Goal: Information Seeking & Learning: Learn about a topic

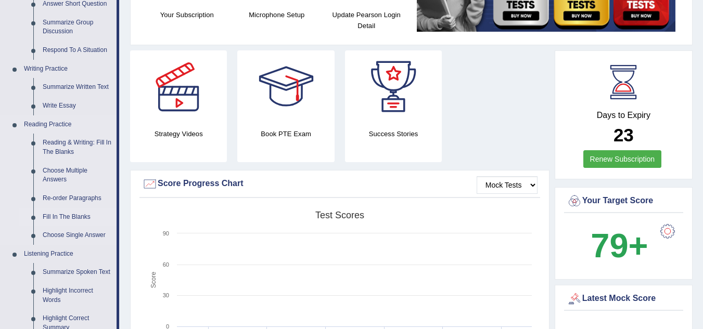
click at [62, 214] on link "Fill In The Blanks" at bounding box center [77, 217] width 79 height 19
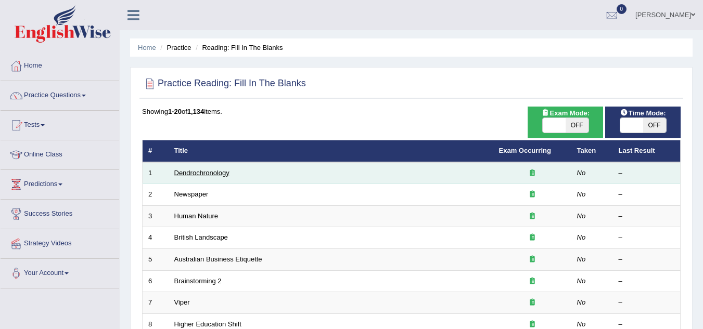
click at [217, 172] on link "Dendrochronology" at bounding box center [201, 173] width 55 height 8
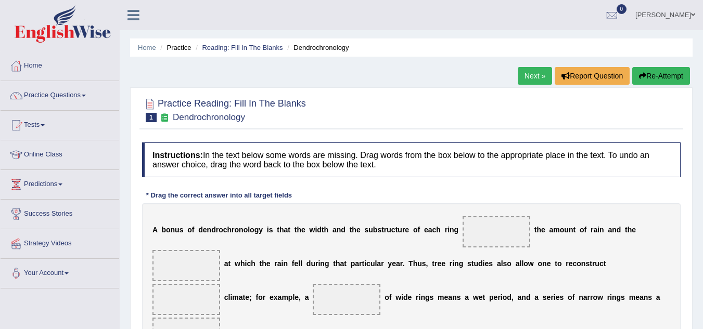
click at [82, 94] on link "Practice Questions" at bounding box center [60, 94] width 119 height 26
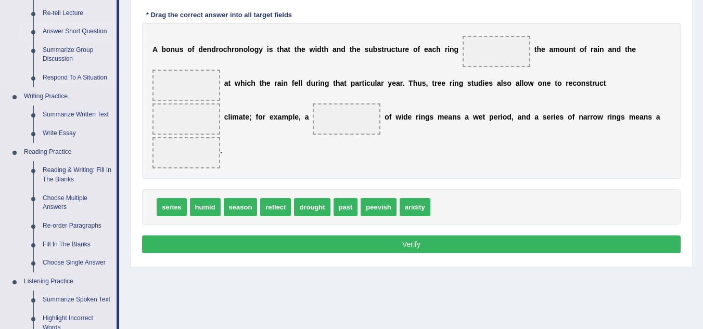
scroll to position [208, 0]
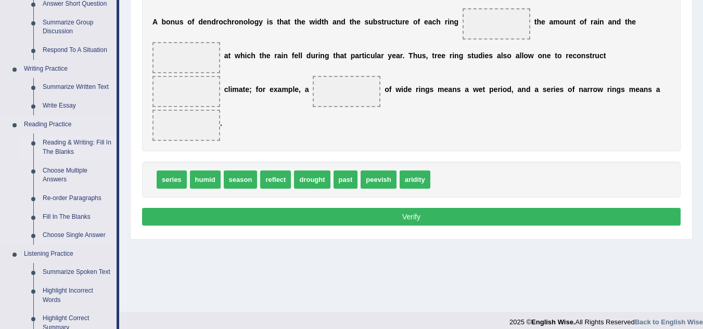
click at [59, 140] on link "Reading & Writing: Fill In The Blanks" at bounding box center [77, 148] width 79 height 28
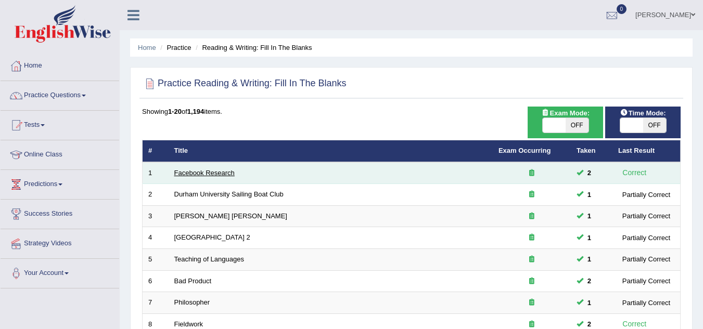
click at [223, 172] on link "Facebook Research" at bounding box center [204, 173] width 60 height 8
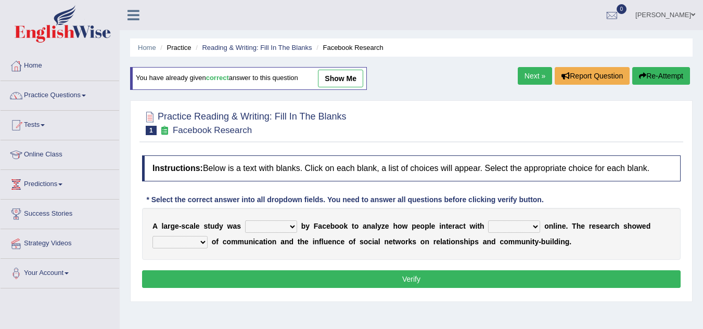
click at [291, 227] on select "surveyed had asked made" at bounding box center [271, 227] width 52 height 12
select select "made"
click at [245, 221] on select "surveyed had asked made" at bounding box center [271, 227] width 52 height 12
click at [536, 226] on select "together all each other another" at bounding box center [514, 227] width 52 height 12
select select "each other"
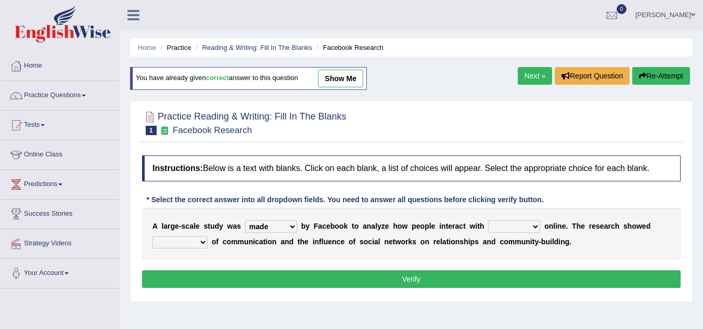
click at [488, 221] on select "together all each other another" at bounding box center [514, 227] width 52 height 12
click at [202, 242] on select "advantages standards fellowships patterns" at bounding box center [179, 242] width 55 height 12
select select "patterns"
click at [152, 236] on select "advantages standards fellowships patterns" at bounding box center [179, 242] width 55 height 12
click at [414, 277] on button "Verify" at bounding box center [411, 280] width 538 height 18
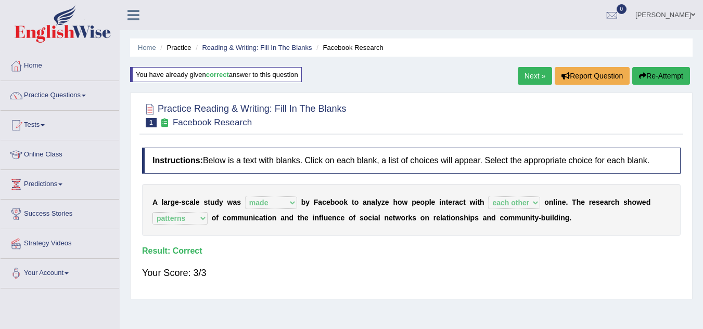
click at [529, 77] on link "Next »" at bounding box center [535, 76] width 34 height 18
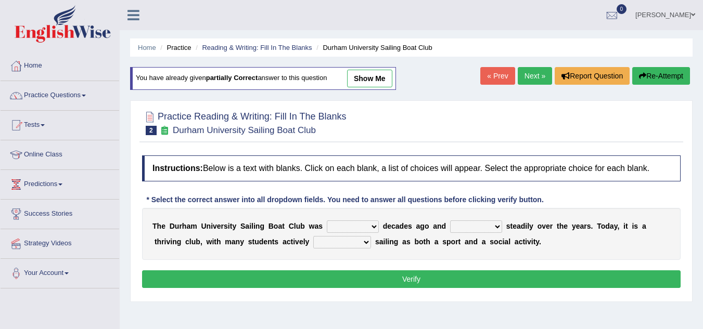
click at [371, 225] on select "found fund founded find" at bounding box center [353, 227] width 52 height 12
select select "found"
click at [327, 221] on select "found fund founded find" at bounding box center [353, 227] width 52 height 12
click at [498, 226] on select "grow growing has grown grown" at bounding box center [476, 227] width 52 height 12
select select "grown"
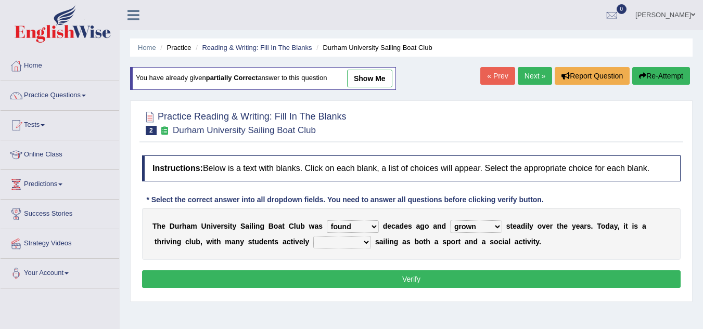
click at [450, 221] on select "grow growing has grown grown" at bounding box center [476, 227] width 52 height 12
click at [364, 242] on select "enjoy enjoyed are enjoying enjoying" at bounding box center [342, 242] width 58 height 12
select select "enjoyed"
click at [313, 236] on select "enjoy enjoyed are enjoying enjoying" at bounding box center [342, 242] width 58 height 12
click at [420, 280] on button "Verify" at bounding box center [411, 280] width 538 height 18
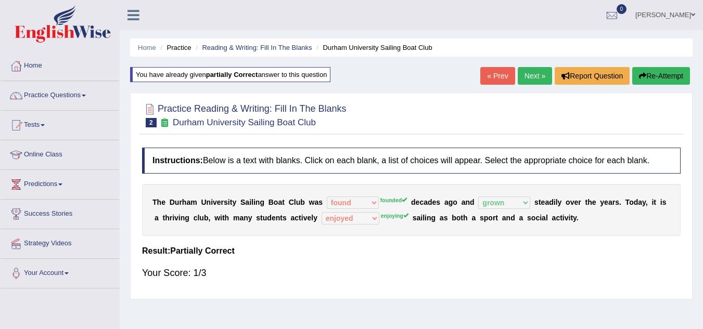
click at [531, 75] on link "Next »" at bounding box center [535, 76] width 34 height 18
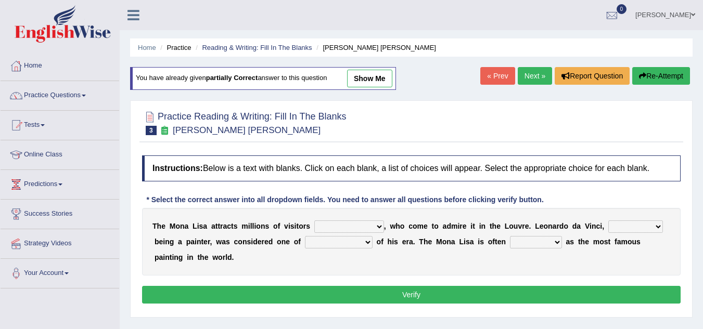
click at [380, 229] on select "around the year the all year all year round per year" at bounding box center [349, 227] width 70 height 12
select select "per year"
click at [314, 221] on select "around the year the all year all year round per year" at bounding box center [349, 227] width 70 height 12
click at [656, 227] on select "rather than as much as as well as as long as" at bounding box center [635, 227] width 55 height 12
select select "rather than"
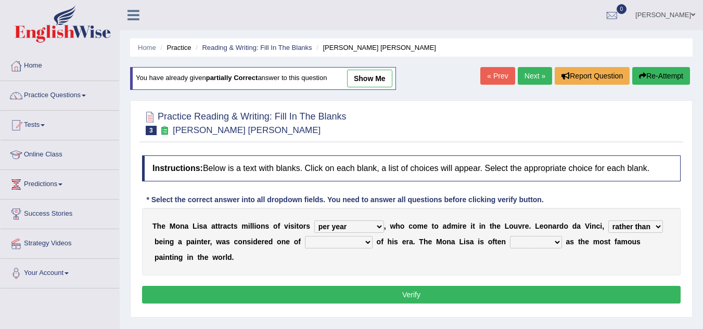
click at [608, 221] on select "rather than as much as as well as as long as" at bounding box center [635, 227] width 55 height 12
click at [369, 240] on select "better artists artist the better artist the best artists" at bounding box center [339, 242] width 68 height 12
select select "artist"
click at [305, 236] on select "better artists artist the better artist the best artists" at bounding box center [339, 242] width 68 height 12
click at [558, 242] on select "classified suggested predicted described" at bounding box center [536, 242] width 52 height 12
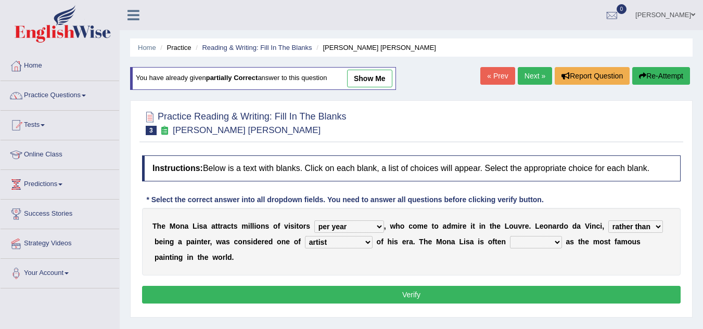
select select "described"
click at [510, 236] on select "classified suggested predicted described" at bounding box center [536, 242] width 52 height 12
click at [558, 242] on select "classified suggested predicted described" at bounding box center [536, 242] width 52 height 12
click at [510, 236] on select "classified suggested predicted described" at bounding box center [536, 242] width 52 height 12
click at [411, 292] on button "Verify" at bounding box center [411, 295] width 538 height 18
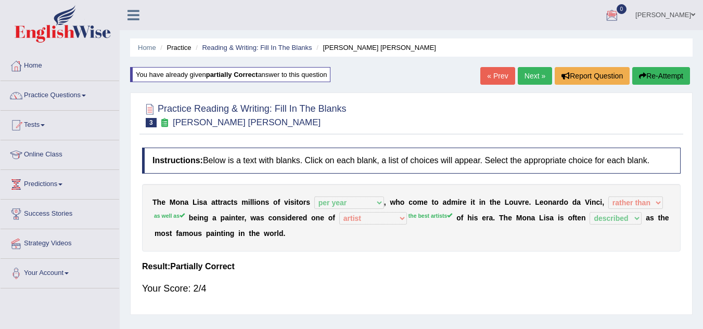
click at [526, 74] on link "Next »" at bounding box center [535, 76] width 34 height 18
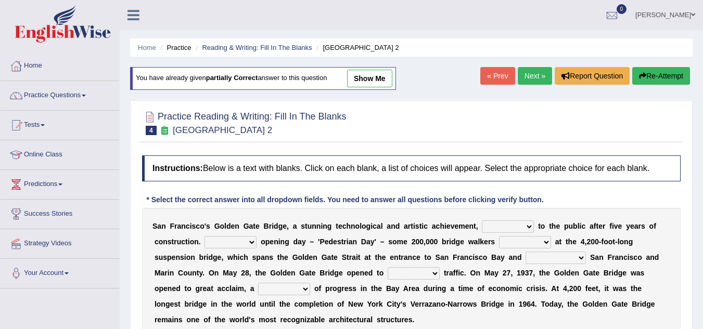
click at [531, 226] on select "opens closes appears equals" at bounding box center [508, 227] width 52 height 12
click at [482, 221] on select "opens closes appears equals" at bounding box center [508, 227] width 52 height 12
click at [531, 227] on select "opens closes appears equals" at bounding box center [508, 227] width 52 height 12
select select "closes"
click at [482, 221] on select "opens closes appears equals" at bounding box center [508, 227] width 52 height 12
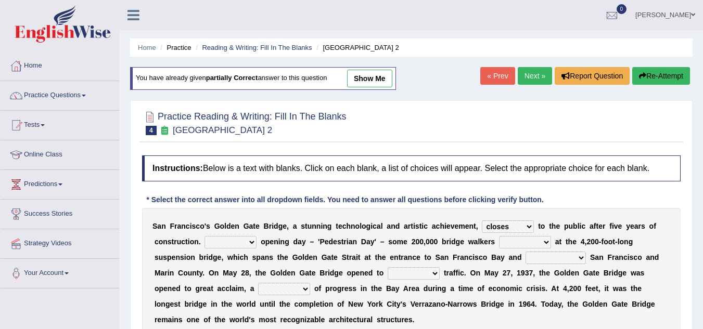
click at [251, 242] on select "On During Since When" at bounding box center [230, 242] width 52 height 12
select select "On"
click at [204, 236] on select "On During Since When" at bounding box center [230, 242] width 52 height 12
click at [547, 242] on select "stationed looked marveled laughed" at bounding box center [525, 242] width 52 height 12
select select "marveled"
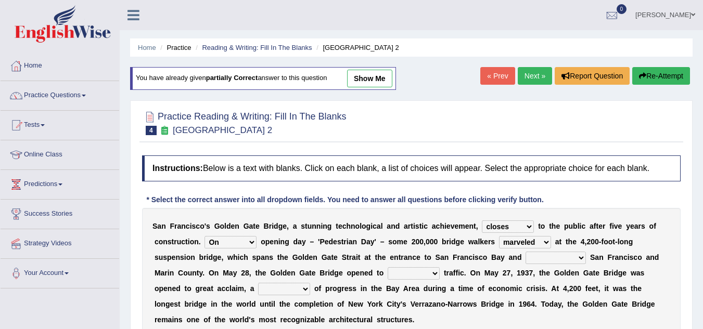
click at [499, 236] on select "stationed looked marveled laughed" at bounding box center [525, 242] width 52 height 12
click at [583, 256] on select "separates connects channels differentiates" at bounding box center [555, 258] width 60 height 12
click at [525, 252] on select "separates connects channels differentiates" at bounding box center [555, 258] width 60 height 12
click at [580, 255] on select "separates connects channels differentiates" at bounding box center [555, 258] width 60 height 12
select select "connects"
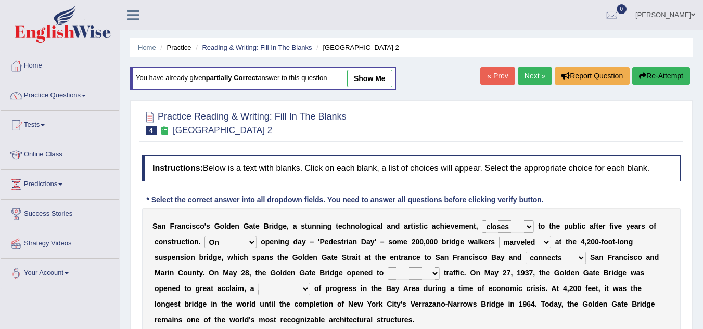
click at [525, 252] on select "separates connects channels differentiates" at bounding box center [555, 258] width 60 height 12
click at [439, 273] on select "aquatic vehicular airborne watertight" at bounding box center [414, 273] width 52 height 12
select select "vehicular"
click at [388, 267] on select "aquatic vehicular airborne watertight" at bounding box center [414, 273] width 52 height 12
click at [307, 290] on select "denial symbol technique yield" at bounding box center [284, 289] width 52 height 12
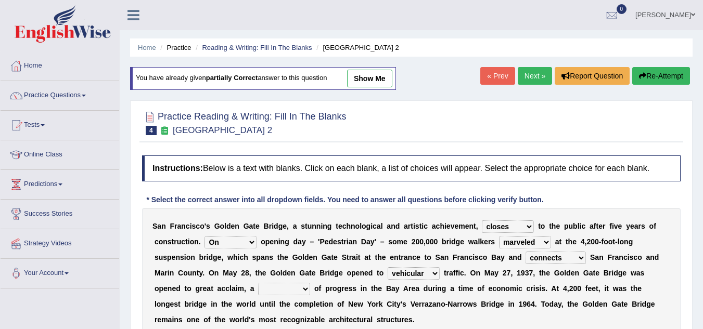
select select "symbol"
click at [258, 283] on select "denial symbol technique yield" at bounding box center [284, 289] width 52 height 12
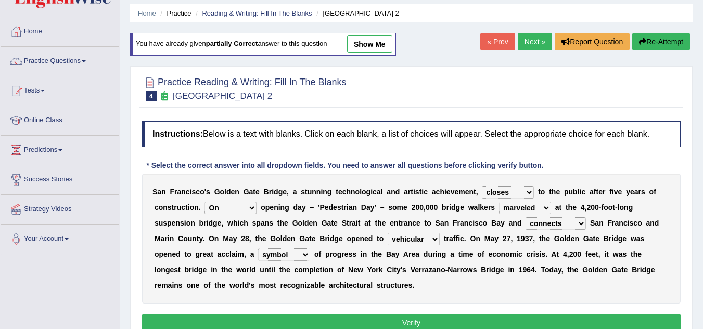
scroll to position [52, 0]
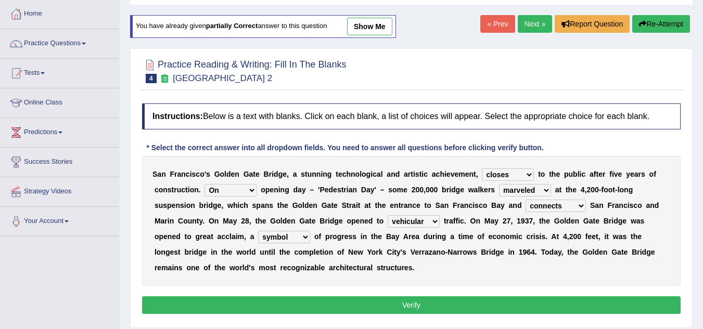
click at [395, 299] on button "Verify" at bounding box center [411, 306] width 538 height 18
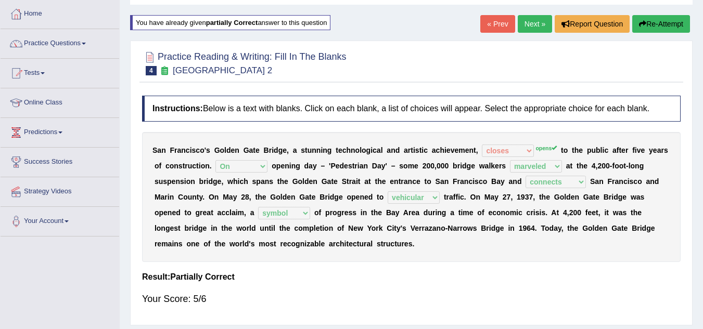
click at [534, 28] on link "Next »" at bounding box center [535, 24] width 34 height 18
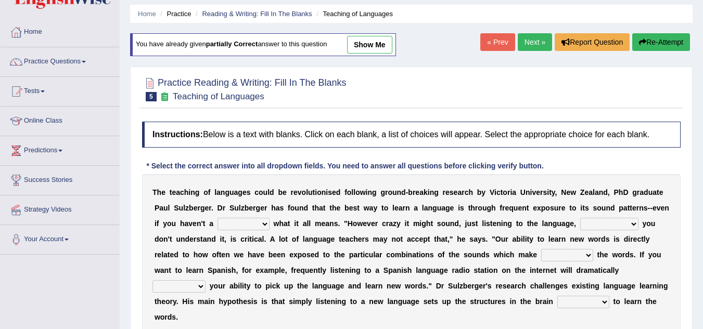
scroll to position [52, 0]
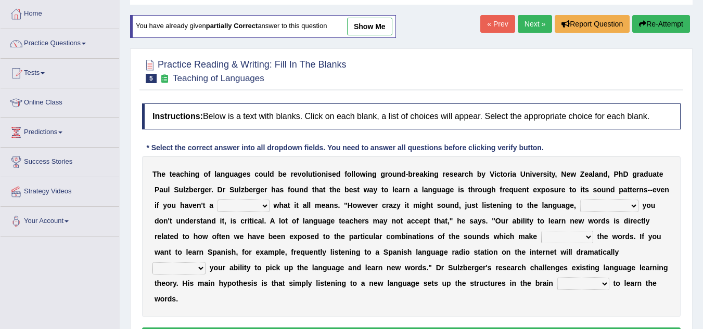
click at [267, 206] on select "dew claw clue due" at bounding box center [243, 206] width 52 height 12
select select "claw"
click at [217, 200] on select "dew claw clue due" at bounding box center [243, 206] width 52 height 12
click at [633, 205] on select "but also all together even though if so" at bounding box center [609, 206] width 58 height 12
click at [530, 23] on link "Next »" at bounding box center [535, 24] width 34 height 18
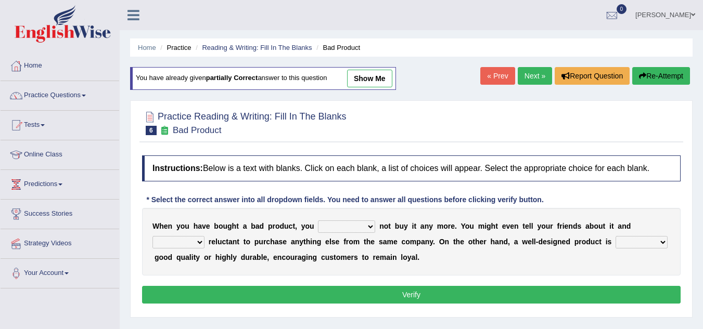
click at [526, 76] on link "Next »" at bounding box center [535, 76] width 34 height 18
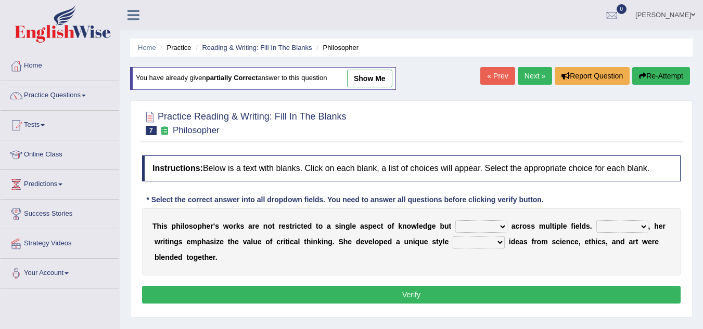
click at [502, 227] on select "constrain contain assemble extend" at bounding box center [481, 227] width 52 height 12
select select "extend"
click at [455, 221] on select "constrain contain assemble extend" at bounding box center [481, 227] width 52 height 12
click at [644, 224] on select "Rather So Moreover Likely" at bounding box center [622, 227] width 52 height 12
select select "So"
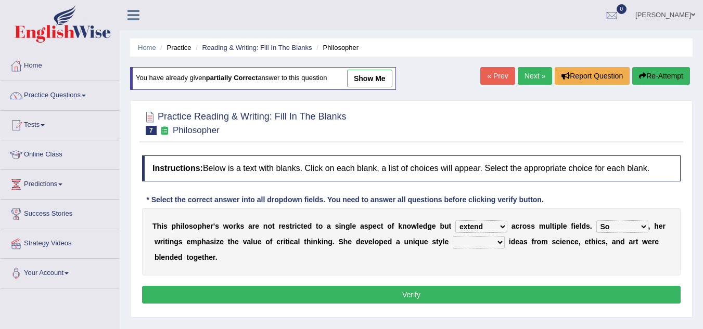
click at [596, 221] on select "Rather So Moreover Likely" at bounding box center [622, 227] width 52 height 12
click at [501, 241] on select "in that that which in which" at bounding box center [479, 242] width 52 height 12
select select "in which"
click at [453, 236] on select "in that that which in which" at bounding box center [479, 242] width 52 height 12
click at [418, 293] on button "Verify" at bounding box center [411, 295] width 538 height 18
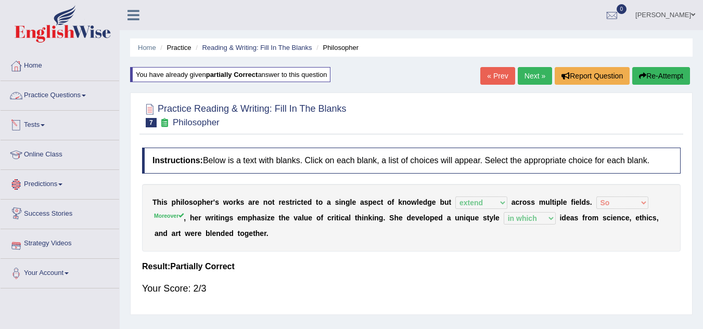
click at [67, 95] on link "Practice Questions" at bounding box center [60, 94] width 119 height 26
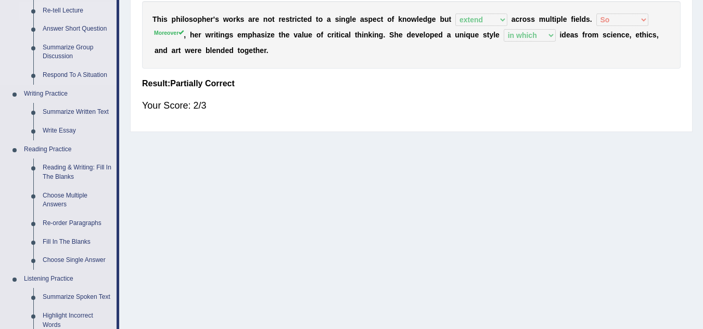
scroll to position [208, 0]
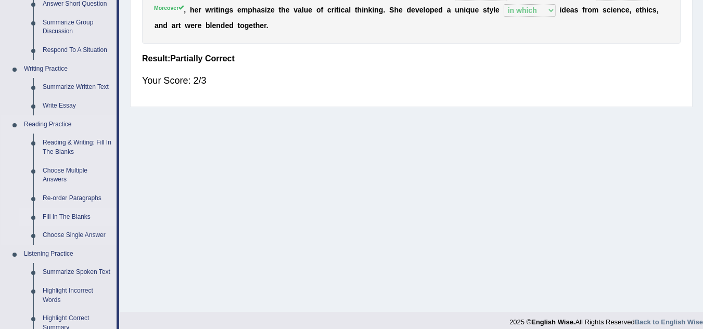
click at [76, 213] on link "Fill In The Blanks" at bounding box center [77, 217] width 79 height 19
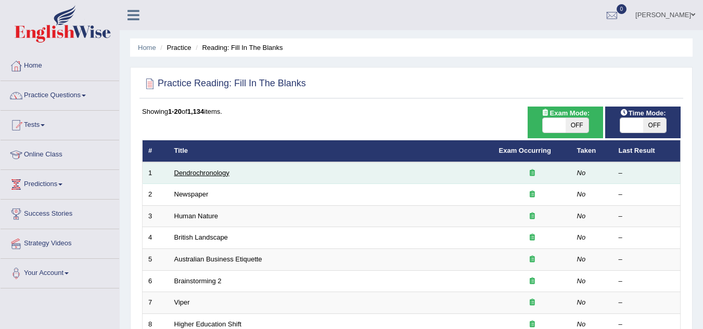
click at [208, 173] on link "Dendrochronology" at bounding box center [201, 173] width 55 height 8
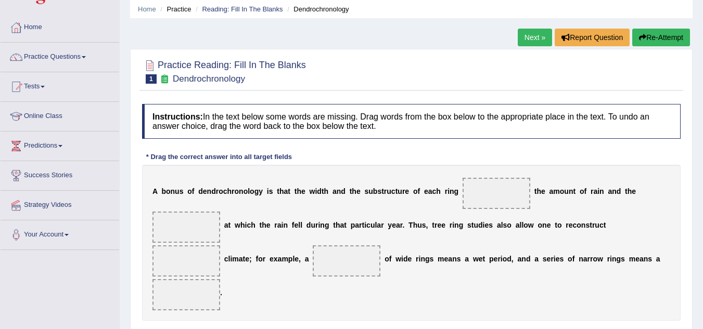
scroll to position [104, 0]
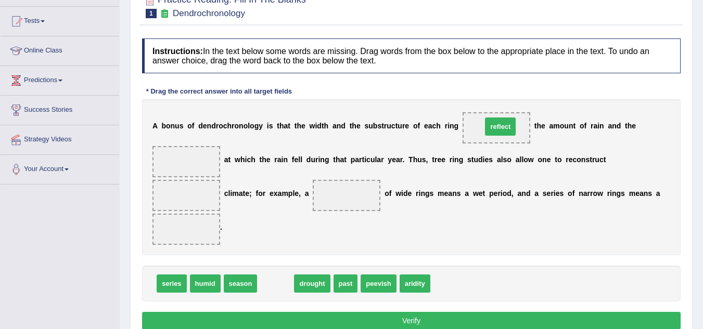
drag, startPoint x: 279, startPoint y: 288, endPoint x: 504, endPoint y: 131, distance: 274.2
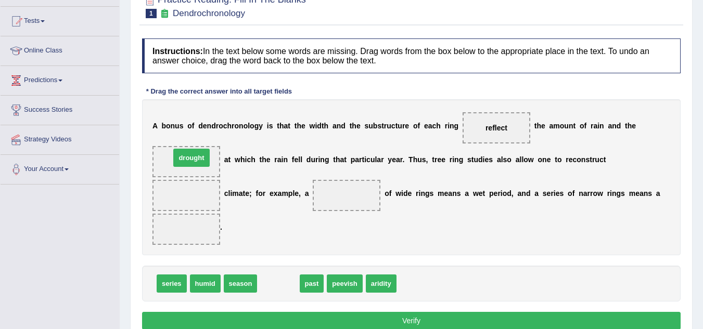
drag, startPoint x: 285, startPoint y: 287, endPoint x: 198, endPoint y: 161, distance: 153.0
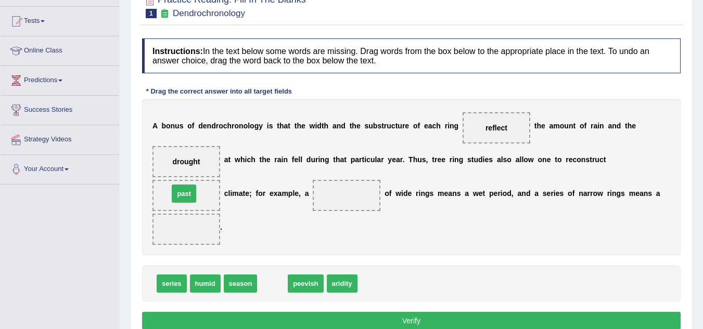
drag, startPoint x: 275, startPoint y: 286, endPoint x: 186, endPoint y: 196, distance: 126.2
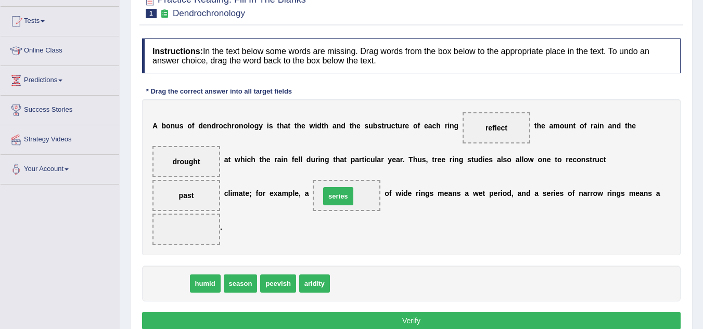
drag, startPoint x: 177, startPoint y: 285, endPoint x: 343, endPoint y: 198, distance: 188.0
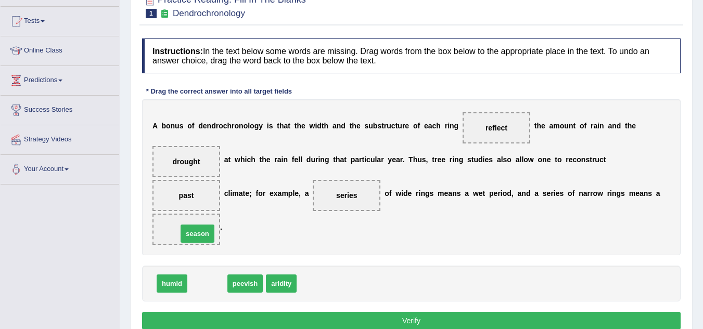
drag, startPoint x: 203, startPoint y: 286, endPoint x: 192, endPoint y: 236, distance: 51.0
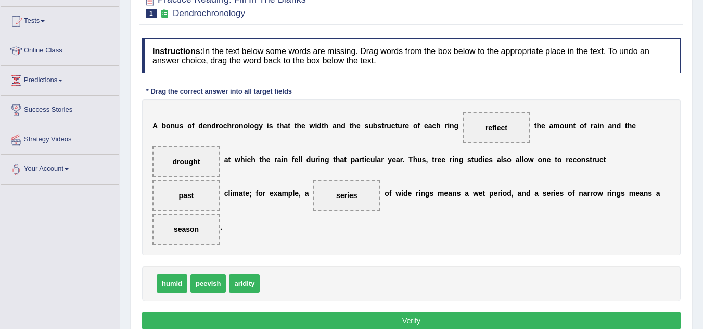
click at [407, 318] on button "Verify" at bounding box center [411, 321] width 538 height 18
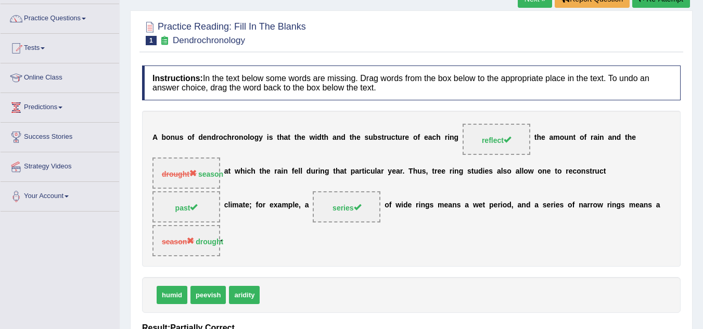
scroll to position [0, 0]
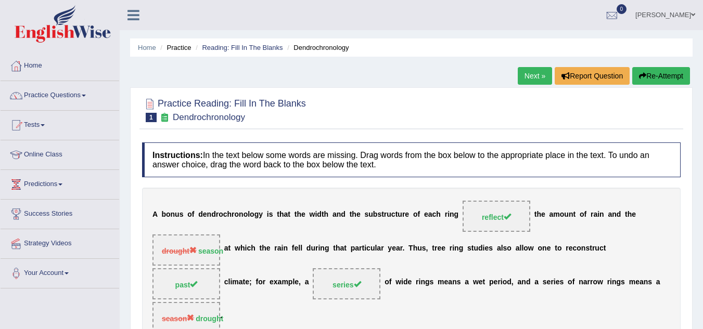
click at [536, 72] on link "Next »" at bounding box center [535, 76] width 34 height 18
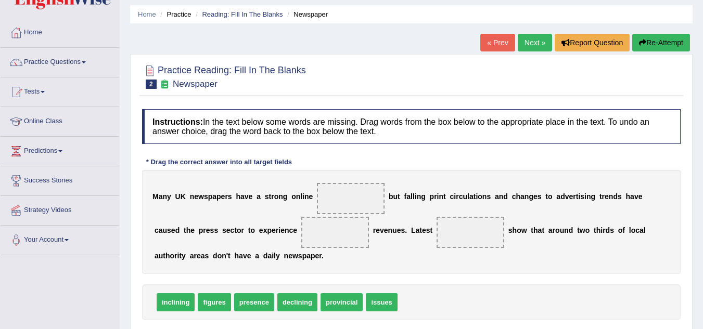
scroll to position [52, 0]
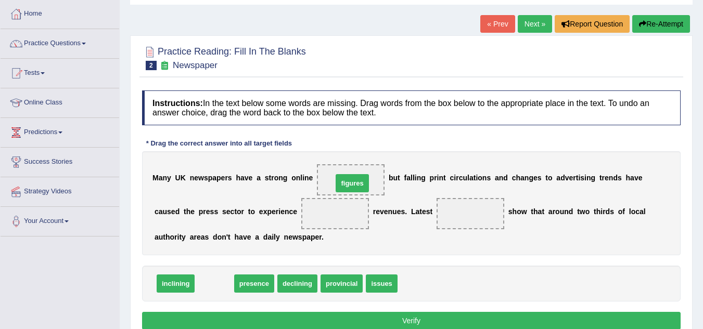
drag, startPoint x: 217, startPoint y: 286, endPoint x: 355, endPoint y: 185, distance: 170.5
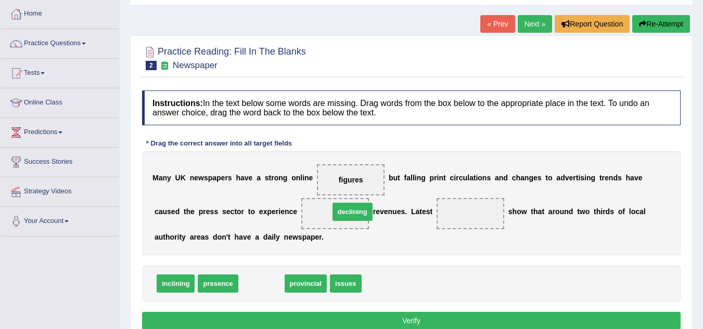
drag, startPoint x: 253, startPoint y: 287, endPoint x: 344, endPoint y: 215, distance: 115.9
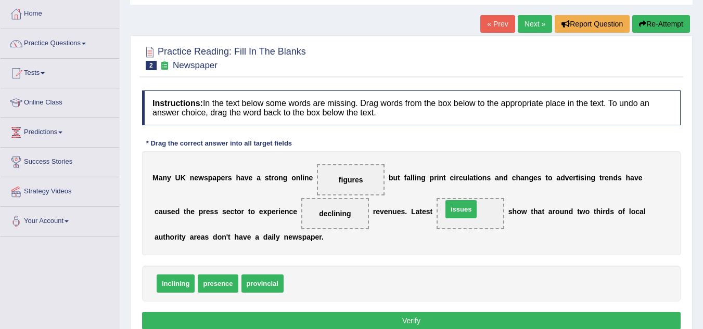
drag, startPoint x: 298, startPoint y: 280, endPoint x: 456, endPoint y: 205, distance: 174.8
click at [406, 323] on button "Verify" at bounding box center [411, 321] width 538 height 18
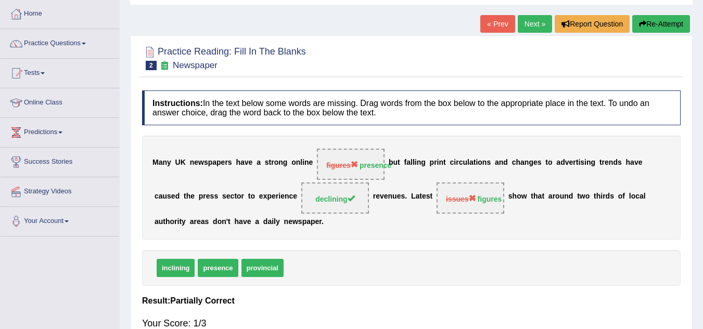
click at [532, 23] on link "Next »" at bounding box center [535, 24] width 34 height 18
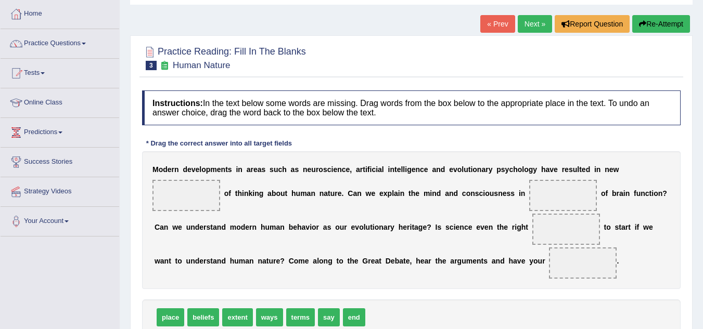
scroll to position [104, 0]
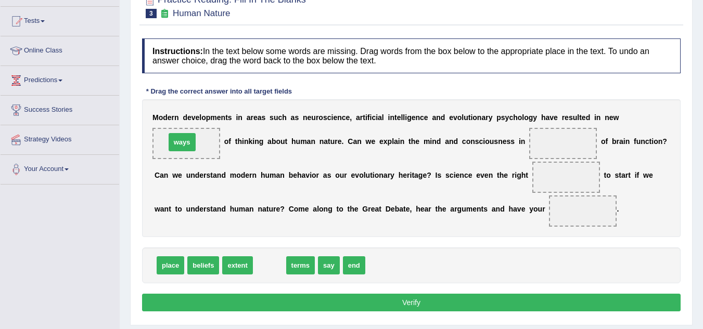
drag, startPoint x: 266, startPoint y: 264, endPoint x: 178, endPoint y: 141, distance: 151.1
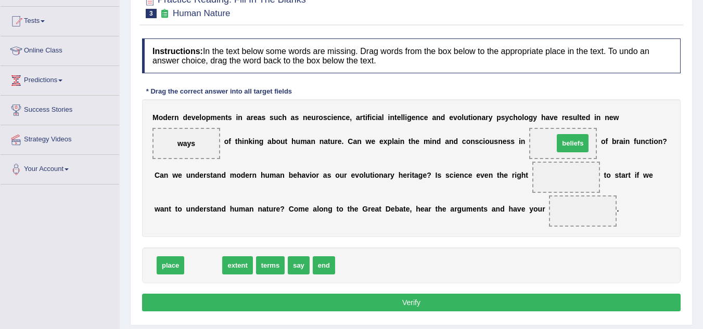
drag, startPoint x: 203, startPoint y: 269, endPoint x: 572, endPoint y: 148, distance: 388.9
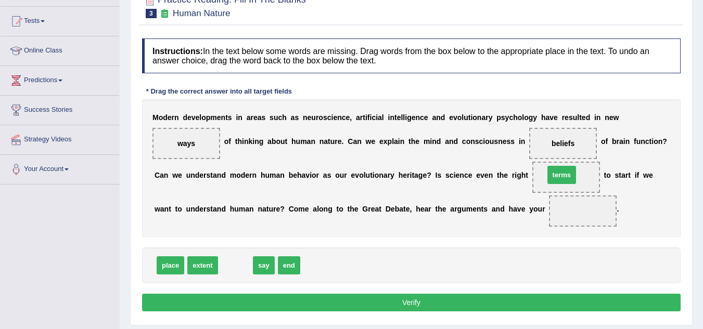
drag, startPoint x: 233, startPoint y: 265, endPoint x: 559, endPoint y: 174, distance: 338.5
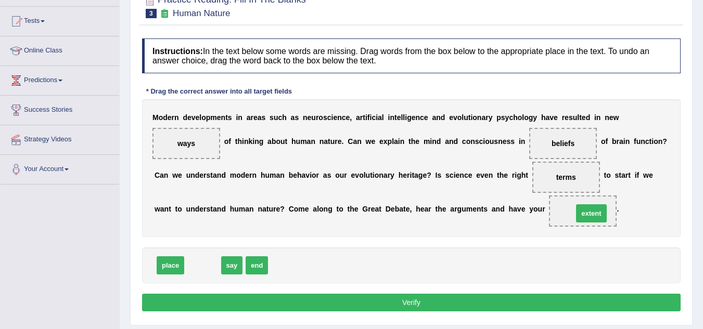
drag, startPoint x: 204, startPoint y: 269, endPoint x: 587, endPoint y: 223, distance: 386.2
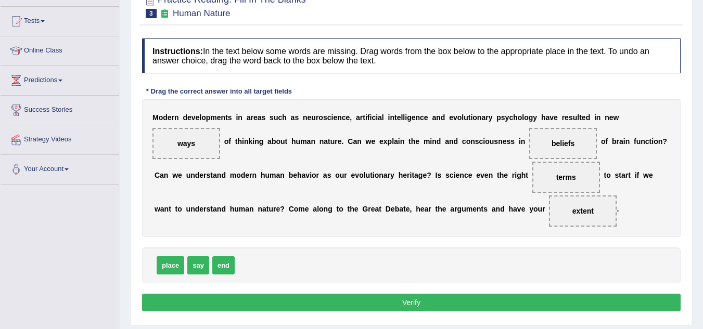
click at [411, 305] on button "Verify" at bounding box center [411, 303] width 538 height 18
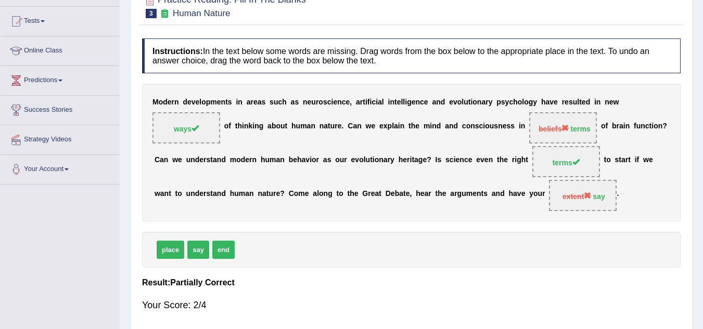
drag, startPoint x: 174, startPoint y: 246, endPoint x: 416, endPoint y: 187, distance: 249.3
click at [416, 187] on div "Instructions: In the text below some words are missing. Drag words from the box…" at bounding box center [411, 179] width 544 height 293
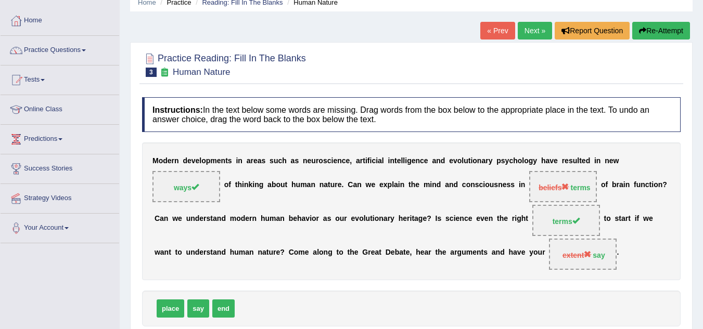
scroll to position [0, 0]
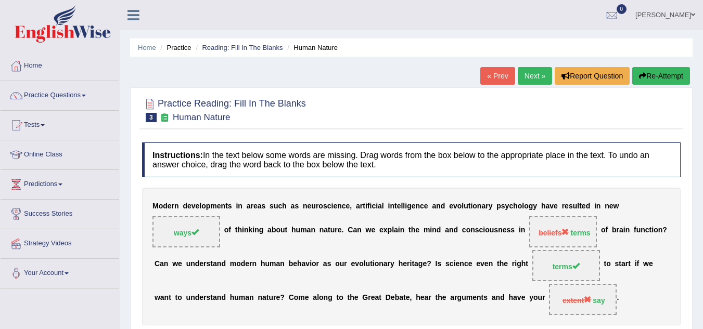
click at [528, 73] on link "Next »" at bounding box center [535, 76] width 34 height 18
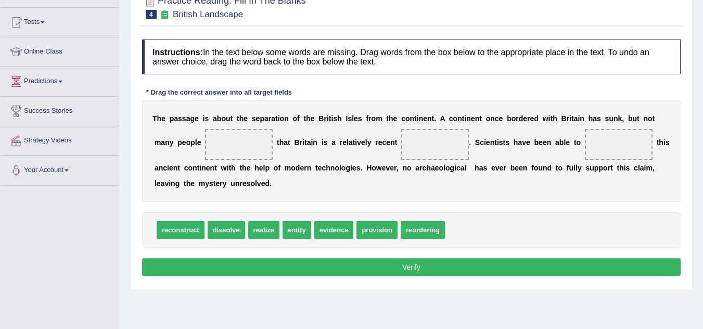
scroll to position [104, 0]
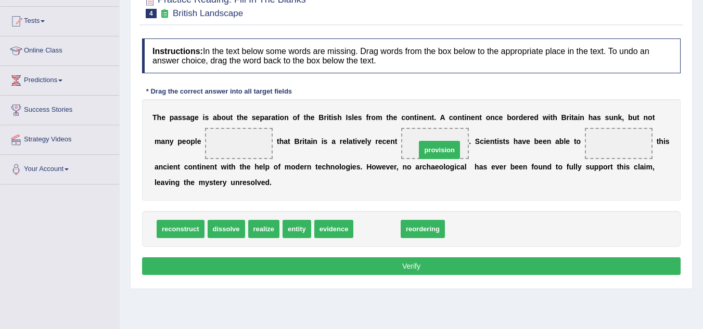
drag, startPoint x: 393, startPoint y: 188, endPoint x: 437, endPoint y: 147, distance: 60.0
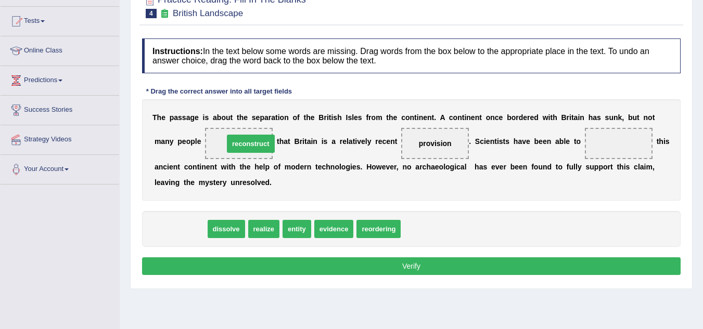
drag, startPoint x: 188, startPoint y: 226, endPoint x: 259, endPoint y: 141, distance: 110.5
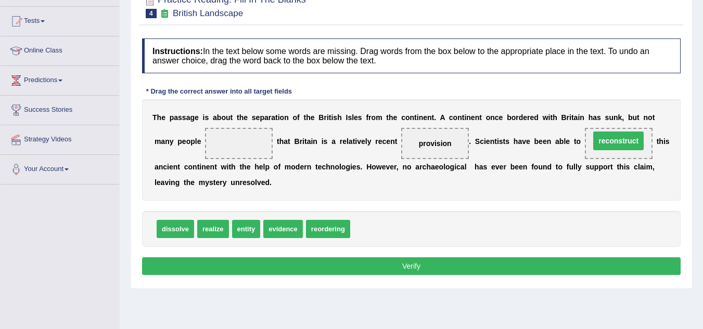
drag, startPoint x: 234, startPoint y: 140, endPoint x: 612, endPoint y: 138, distance: 378.7
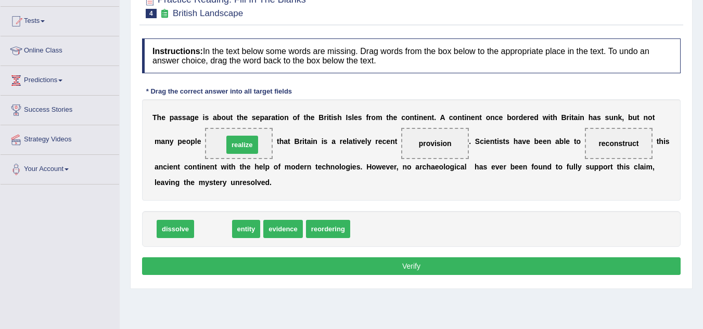
drag, startPoint x: 205, startPoint y: 230, endPoint x: 235, endPoint y: 145, distance: 89.7
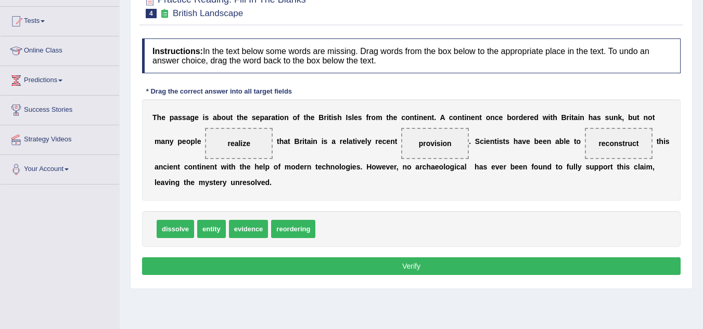
click at [422, 264] on button "Verify" at bounding box center [411, 266] width 538 height 18
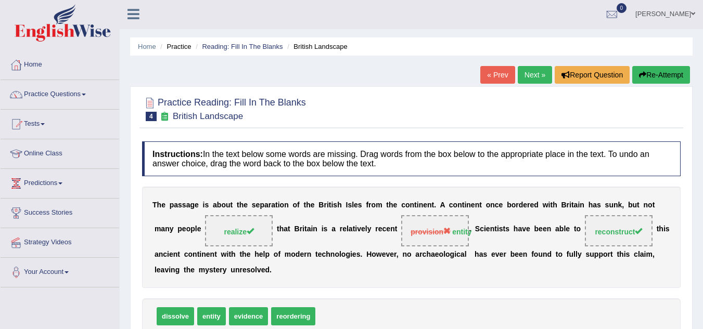
scroll to position [0, 0]
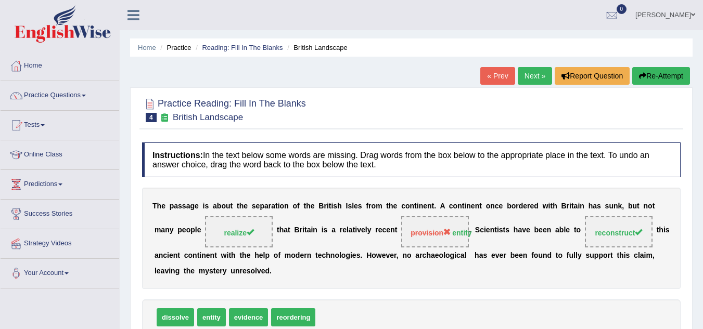
click at [525, 77] on link "Next »" at bounding box center [535, 76] width 34 height 18
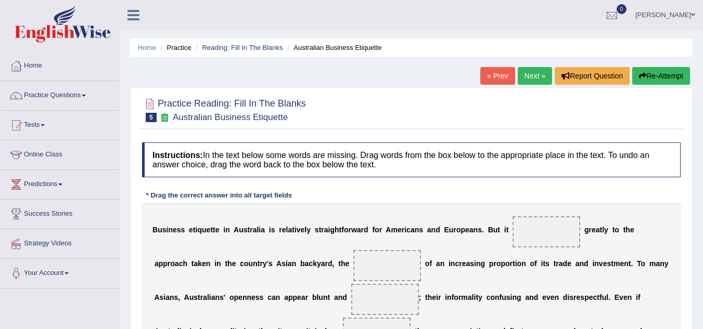
click at [526, 79] on link "Next »" at bounding box center [535, 76] width 34 height 18
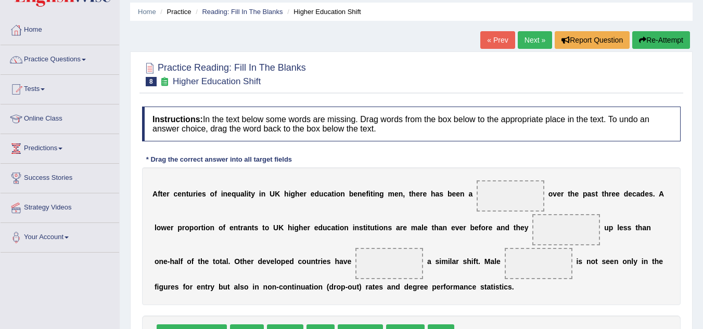
scroll to position [52, 0]
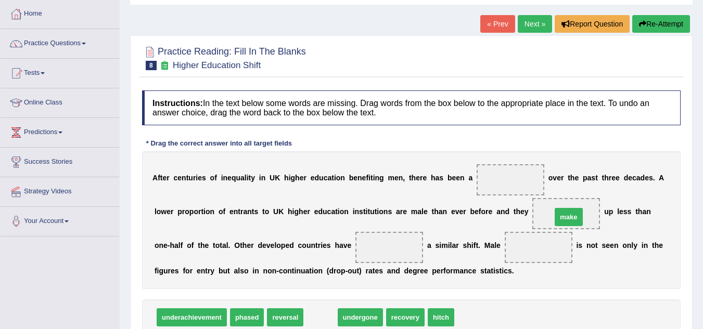
drag, startPoint x: 323, startPoint y: 317, endPoint x: 571, endPoint y: 217, distance: 267.7
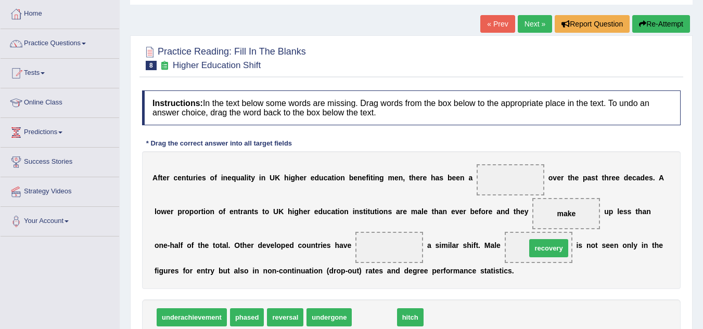
drag, startPoint x: 375, startPoint y: 313, endPoint x: 537, endPoint y: 247, distance: 175.2
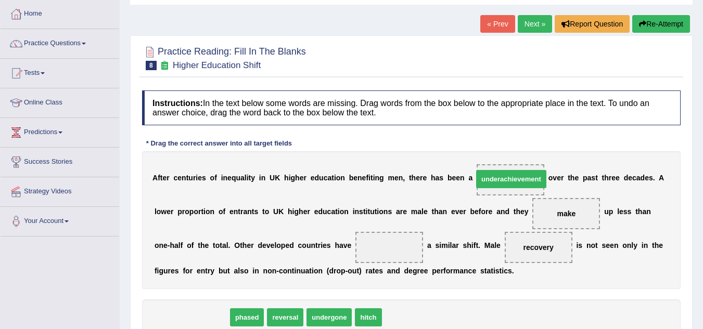
drag, startPoint x: 180, startPoint y: 317, endPoint x: 499, endPoint y: 178, distance: 348.1
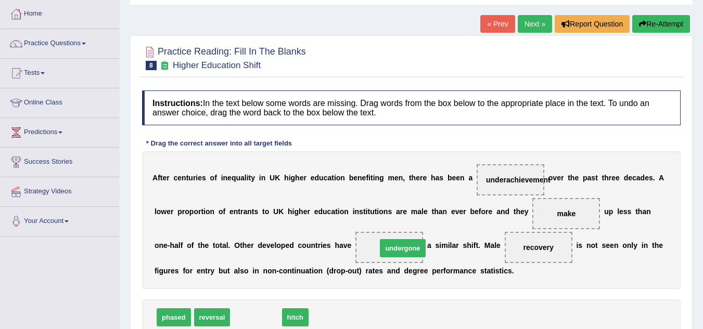
drag, startPoint x: 269, startPoint y: 315, endPoint x: 416, endPoint y: 246, distance: 162.2
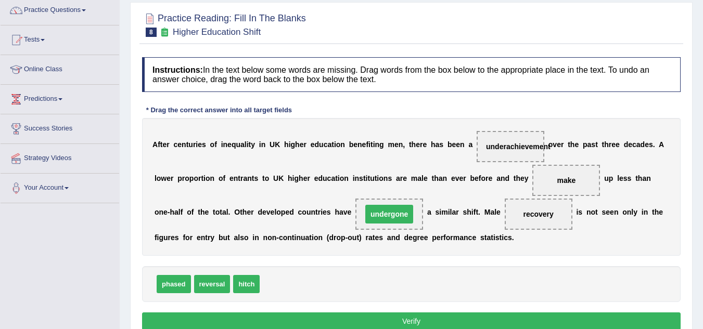
scroll to position [208, 0]
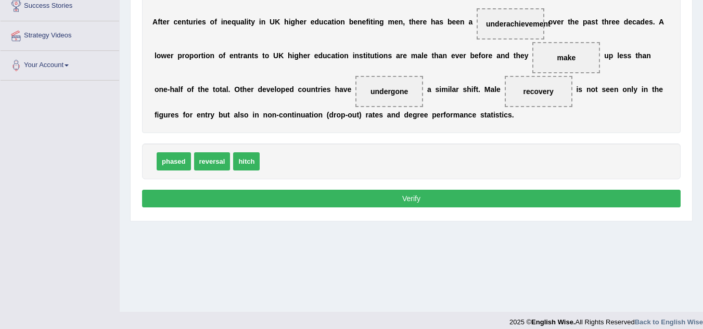
click at [413, 197] on button "Verify" at bounding box center [411, 199] width 538 height 18
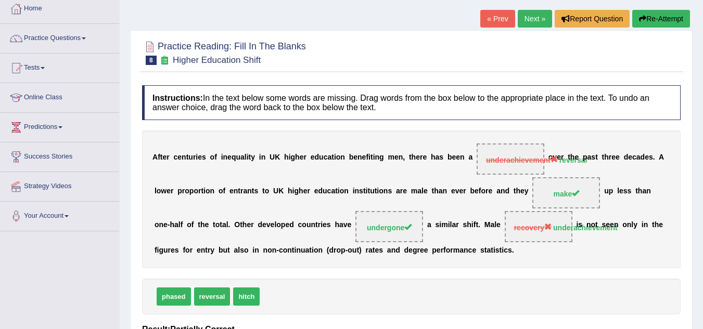
scroll to position [0, 0]
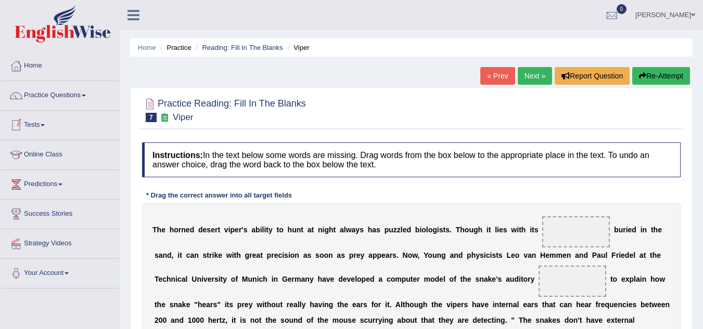
click at [75, 97] on link "Practice Questions" at bounding box center [60, 94] width 119 height 26
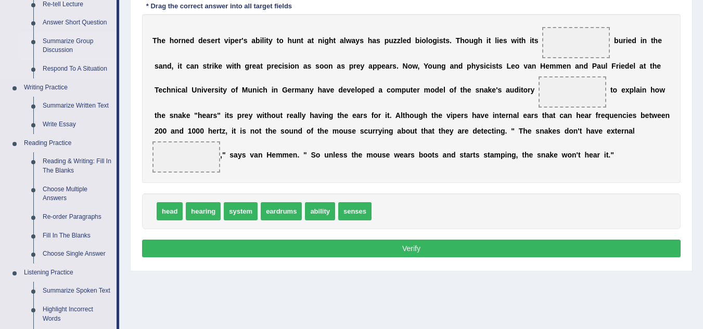
scroll to position [208, 0]
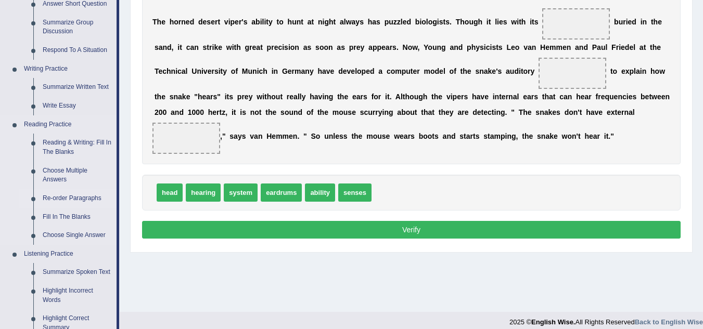
click at [66, 198] on link "Re-order Paragraphs" at bounding box center [77, 198] width 79 height 19
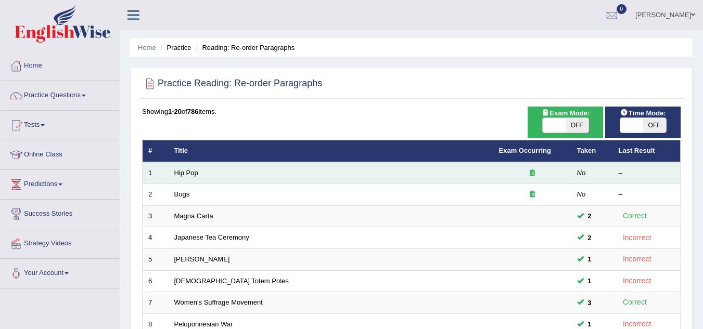
click at [209, 173] on td "Hip Pop" at bounding box center [331, 173] width 325 height 22
click at [183, 173] on link "Hip Pop" at bounding box center [186, 173] width 24 height 8
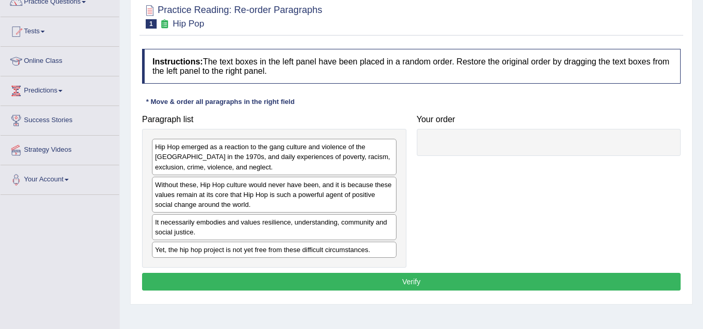
scroll to position [104, 0]
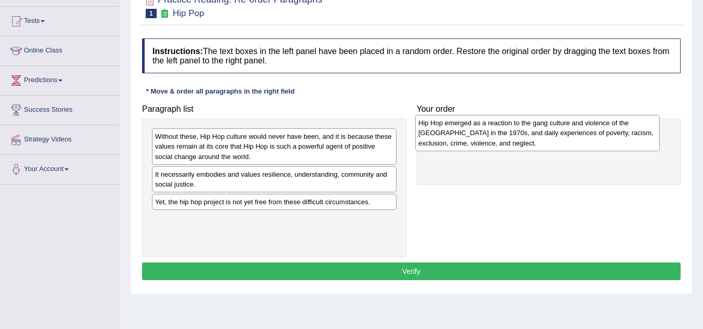
drag, startPoint x: 203, startPoint y: 147, endPoint x: 465, endPoint y: 134, distance: 262.5
click at [465, 134] on div "Hip Hop emerged as a reaction to the gang culture and violence of the South Bro…" at bounding box center [537, 133] width 244 height 36
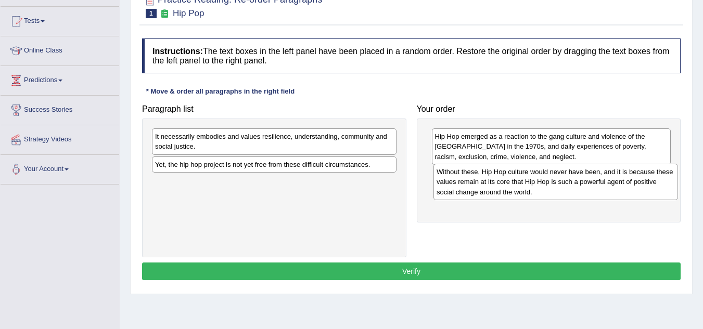
drag, startPoint x: 231, startPoint y: 151, endPoint x: 512, endPoint y: 187, distance: 283.6
click at [512, 187] on div "Without these, Hip Hop culture would never have been, and it is because these v…" at bounding box center [555, 182] width 244 height 36
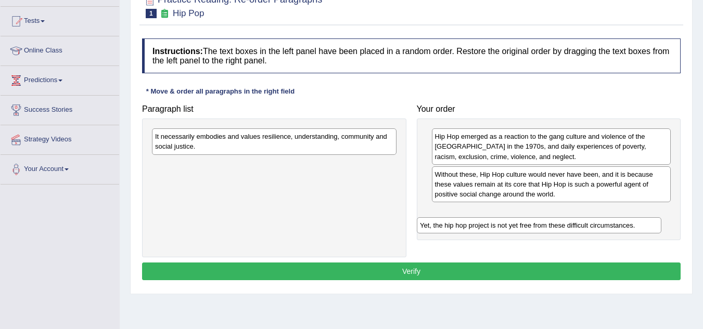
drag, startPoint x: 220, startPoint y: 167, endPoint x: 490, endPoint y: 223, distance: 275.7
click at [490, 223] on div "Yet, the hip hop project is not yet free from these difficult circumstances." at bounding box center [539, 225] width 244 height 16
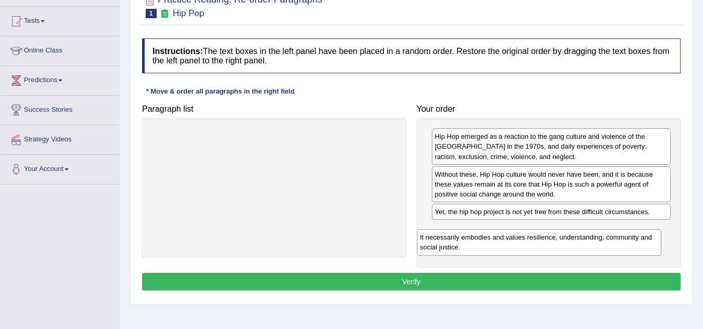
drag, startPoint x: 288, startPoint y: 139, endPoint x: 552, endPoint y: 237, distance: 281.8
click at [552, 237] on div "It necessarily embodies and values resilience, understanding, community and soc…" at bounding box center [539, 242] width 244 height 26
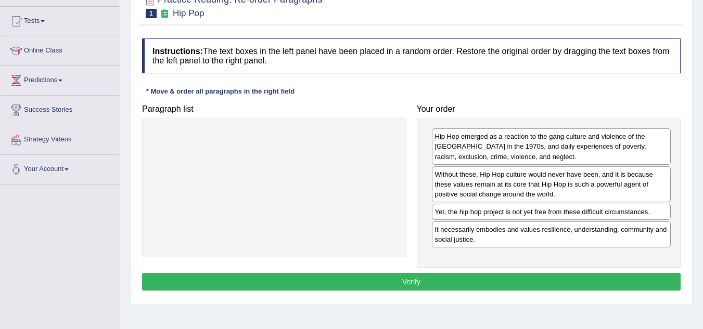
click at [417, 276] on button "Verify" at bounding box center [411, 282] width 538 height 18
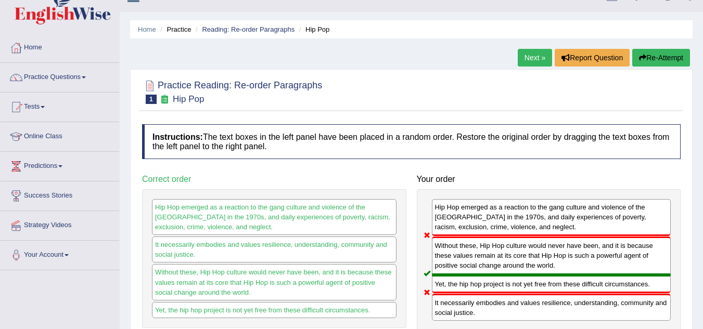
scroll to position [0, 0]
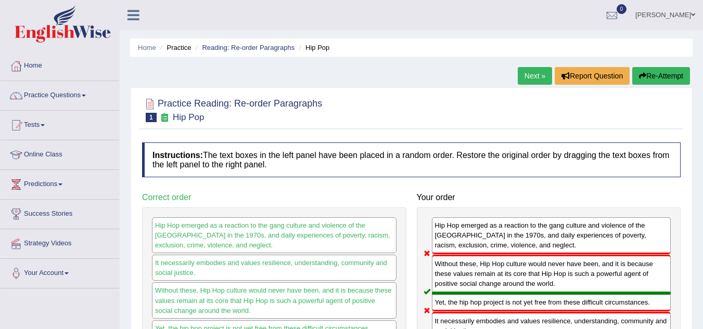
click at [649, 74] on button "Re-Attempt" at bounding box center [661, 76] width 58 height 18
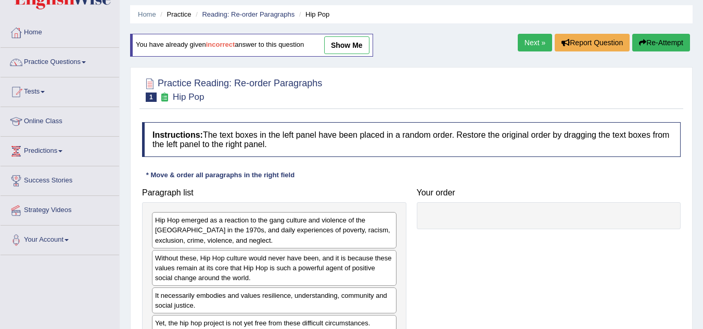
scroll to position [52, 0]
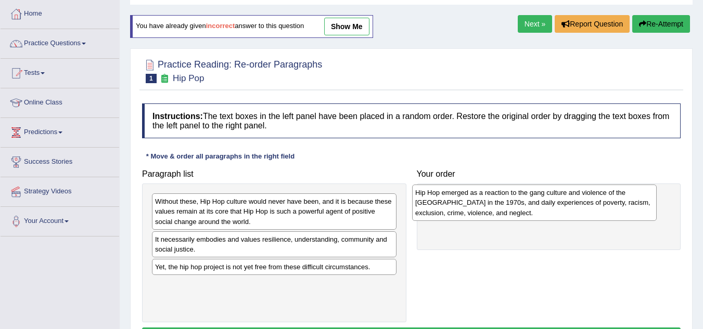
drag, startPoint x: 321, startPoint y: 211, endPoint x: 581, endPoint y: 202, distance: 260.3
click at [581, 202] on div "Hip Hop emerged as a reaction to the gang culture and violence of the [GEOGRAPH…" at bounding box center [534, 203] width 244 height 36
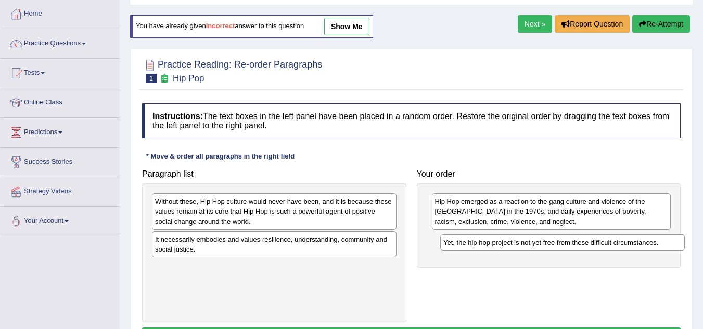
drag, startPoint x: 246, startPoint y: 272, endPoint x: 534, endPoint y: 248, distance: 289.2
click at [534, 248] on div "Yet, the hip hop project is not yet free from these difficult circumstances." at bounding box center [562, 243] width 244 height 16
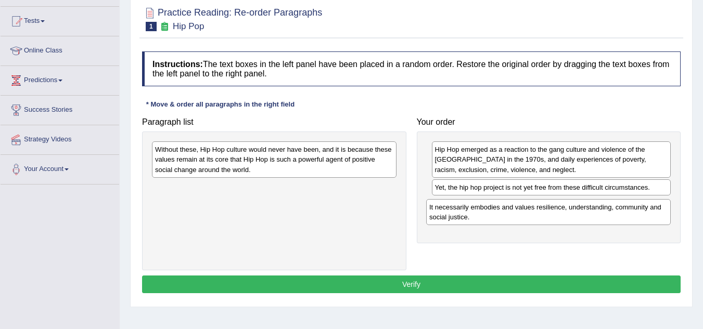
drag, startPoint x: 248, startPoint y: 197, endPoint x: 522, endPoint y: 217, distance: 274.3
click at [522, 217] on div "It necessarily embodies and values resilience, understanding, community and soc…" at bounding box center [548, 212] width 244 height 26
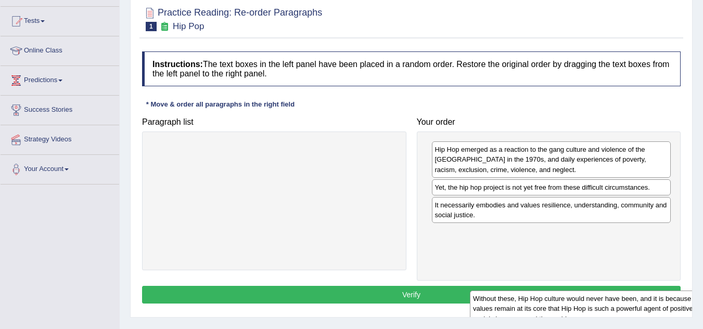
drag, startPoint x: 320, startPoint y: 168, endPoint x: 615, endPoint y: 284, distance: 316.8
click at [618, 291] on div "Without these, Hip Hop culture would never have been, and it is because these v…" at bounding box center [592, 309] width 244 height 36
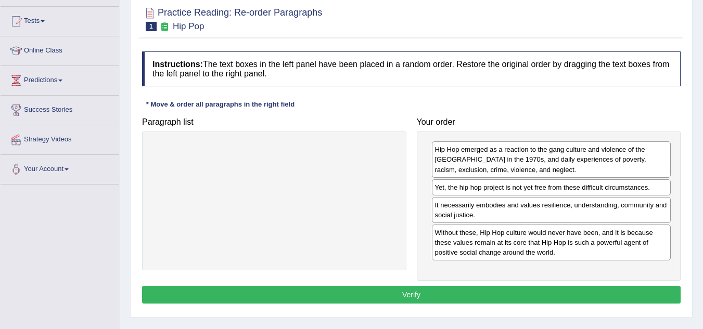
click at [429, 294] on button "Verify" at bounding box center [411, 295] width 538 height 18
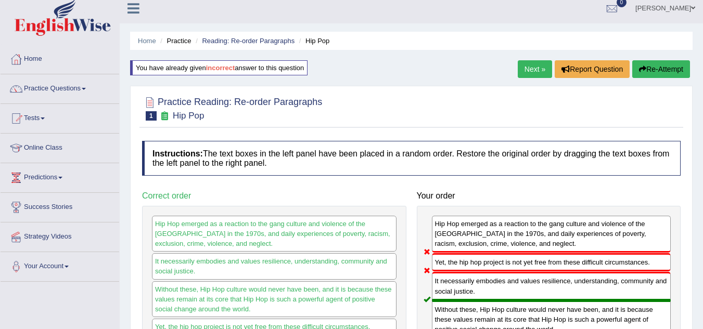
scroll to position [0, 0]
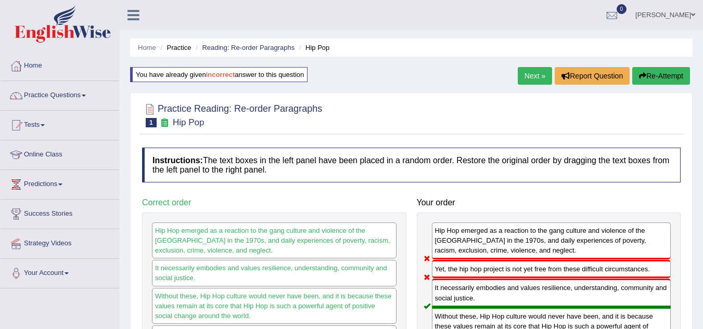
click at [535, 76] on link "Next »" at bounding box center [535, 76] width 34 height 18
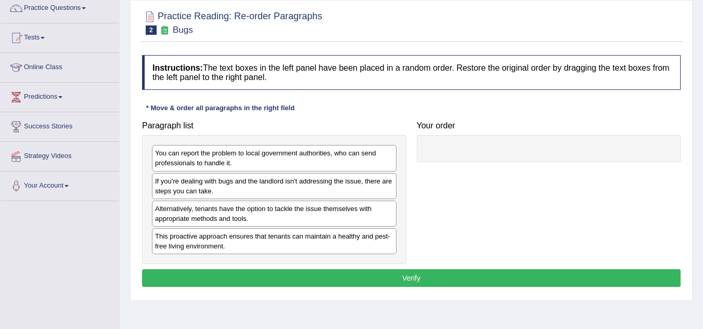
scroll to position [104, 0]
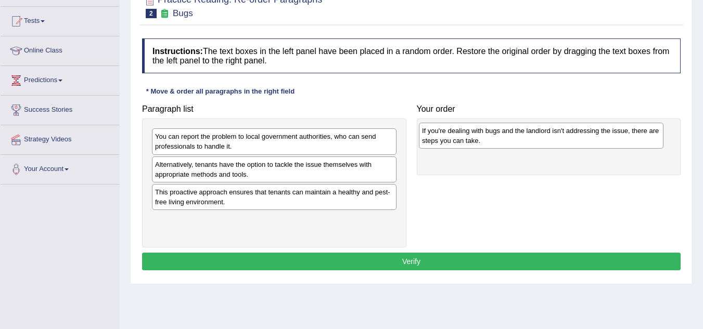
drag, startPoint x: 203, startPoint y: 176, endPoint x: 464, endPoint y: 143, distance: 263.3
click at [464, 143] on div "If you're dealing with bugs and the landlord isn't addressing the issue, there …" at bounding box center [541, 136] width 244 height 26
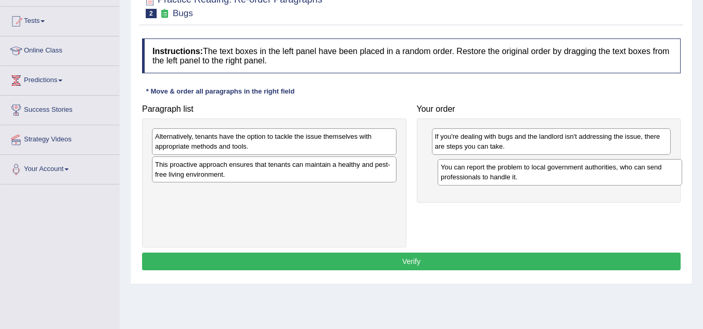
drag, startPoint x: 258, startPoint y: 149, endPoint x: 544, endPoint y: 180, distance: 287.2
click at [544, 180] on div "You can report the problem to local government authorities, who can send profes…" at bounding box center [559, 172] width 244 height 26
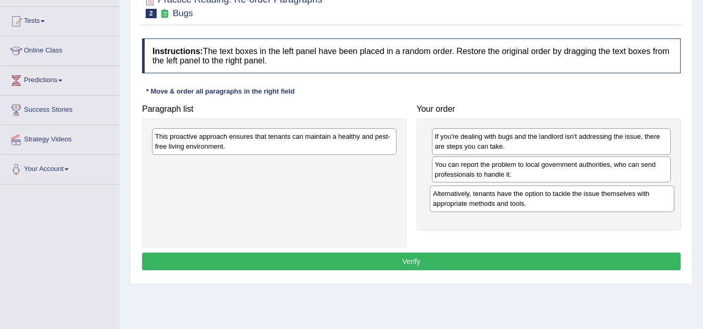
drag, startPoint x: 269, startPoint y: 148, endPoint x: 547, endPoint y: 205, distance: 283.6
click at [547, 205] on div "Alternatively, tenants have the option to tackle the issue themselves with appr…" at bounding box center [552, 199] width 244 height 26
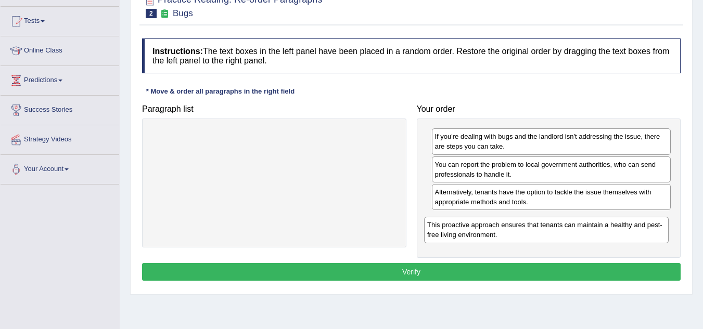
drag, startPoint x: 293, startPoint y: 142, endPoint x: 563, endPoint y: 230, distance: 284.6
click at [563, 230] on div "This proactive approach ensures that tenants can maintain a healthy and pest-fr…" at bounding box center [546, 230] width 244 height 26
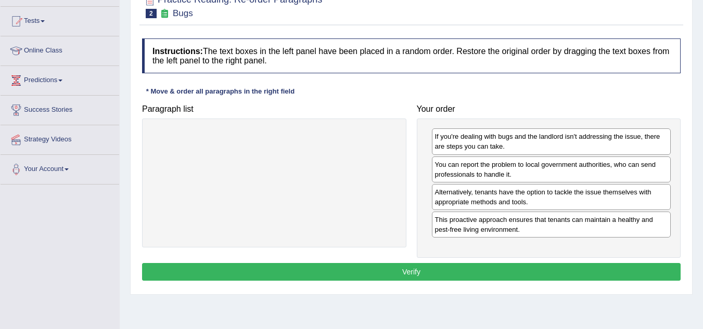
click at [433, 267] on button "Verify" at bounding box center [411, 272] width 538 height 18
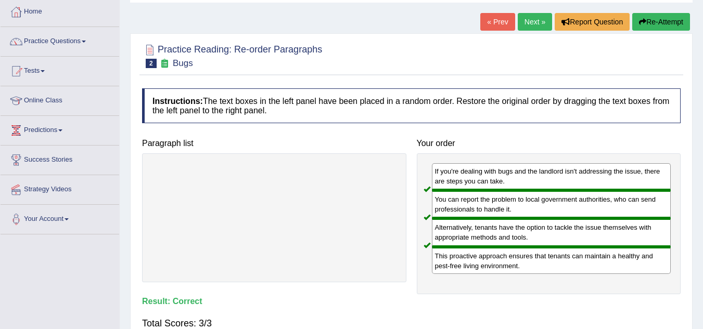
scroll to position [0, 0]
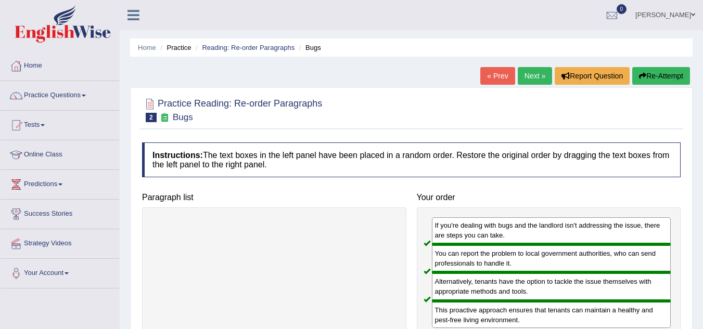
click at [527, 76] on link "Next »" at bounding box center [535, 76] width 34 height 18
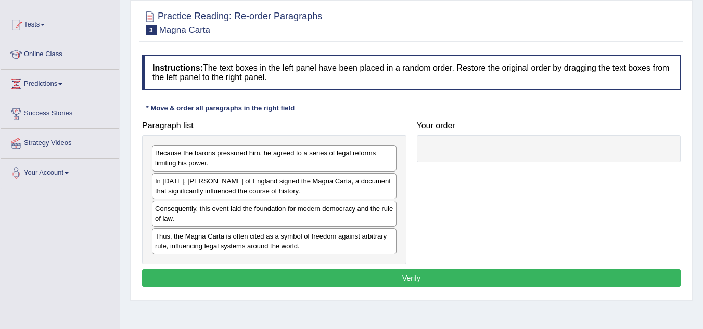
scroll to position [104, 0]
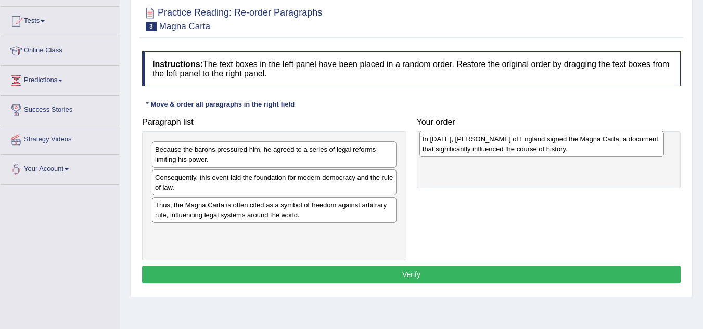
drag, startPoint x: 300, startPoint y: 187, endPoint x: 568, endPoint y: 148, distance: 270.1
click at [568, 148] on div "In [DATE], [PERSON_NAME] of England signed the Magna Carta, a document that sig…" at bounding box center [541, 144] width 244 height 26
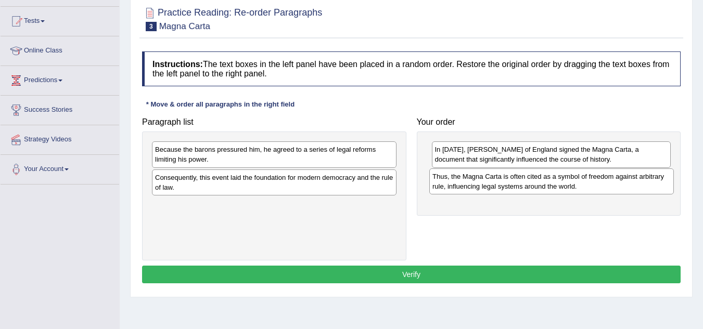
drag, startPoint x: 219, startPoint y: 214, endPoint x: 491, endPoint y: 185, distance: 273.0
click at [491, 185] on div "Thus, the Magna Carta is often cited as a symbol of freedom against arbitrary r…" at bounding box center [551, 182] width 244 height 26
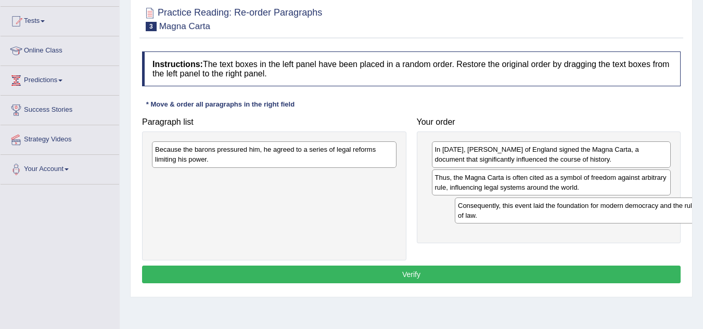
drag, startPoint x: 238, startPoint y: 181, endPoint x: 535, endPoint y: 209, distance: 298.9
click at [538, 209] on div "Consequently, this event laid the foundation for modern democracy and the rule …" at bounding box center [577, 211] width 244 height 26
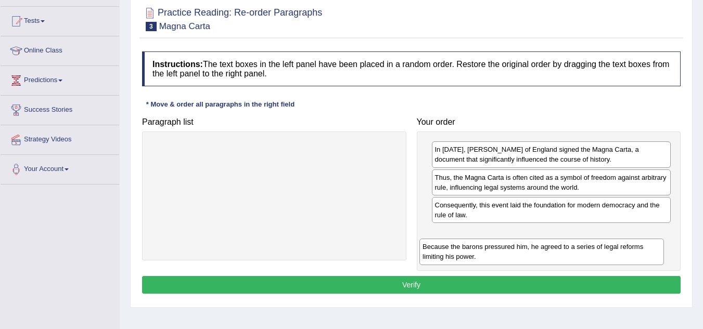
drag, startPoint x: 306, startPoint y: 166, endPoint x: 574, endPoint y: 260, distance: 284.1
click at [574, 260] on div "Because the barons pressured him, he agreed to a series of legal reforms limiti…" at bounding box center [541, 252] width 244 height 26
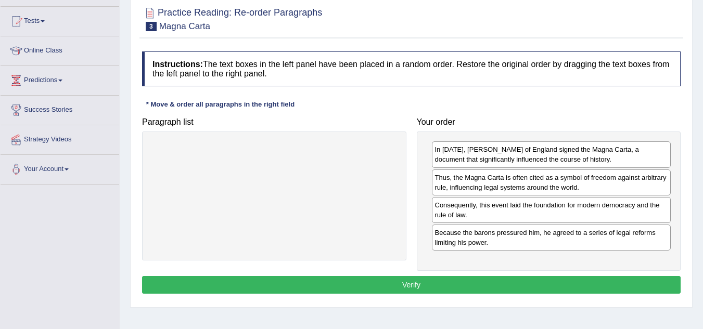
click at [402, 282] on button "Verify" at bounding box center [411, 285] width 538 height 18
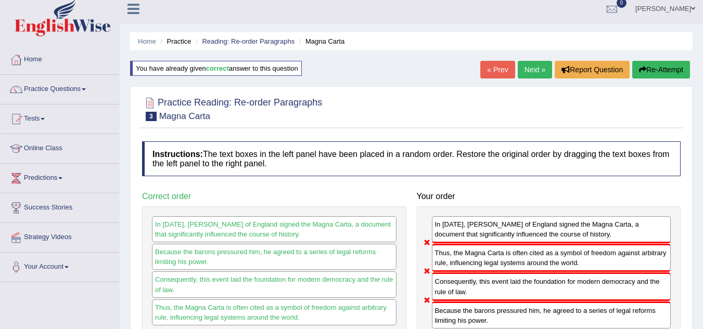
scroll to position [0, 0]
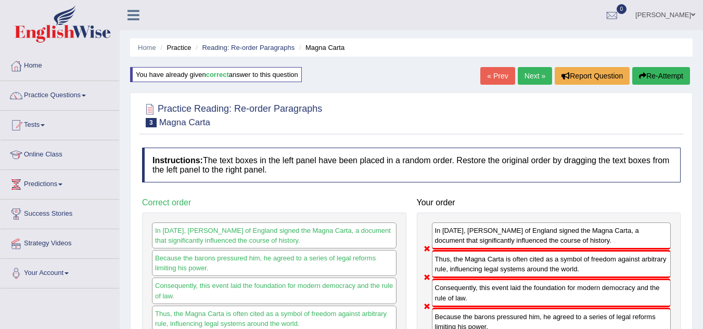
click at [661, 76] on button "Re-Attempt" at bounding box center [661, 76] width 58 height 18
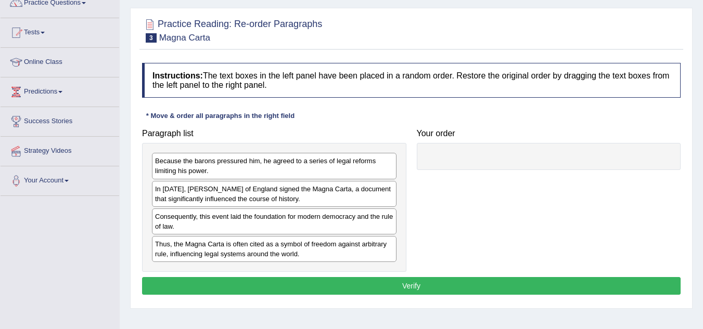
scroll to position [104, 0]
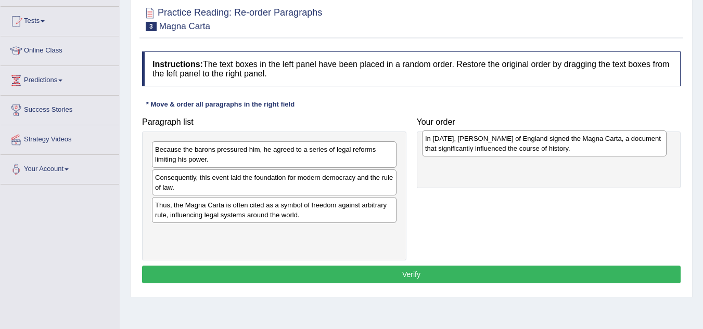
drag, startPoint x: 254, startPoint y: 182, endPoint x: 524, endPoint y: 143, distance: 272.3
click at [524, 143] on div "In 1215, King John of England signed the Magna Carta, a document that significa…" at bounding box center [544, 144] width 244 height 26
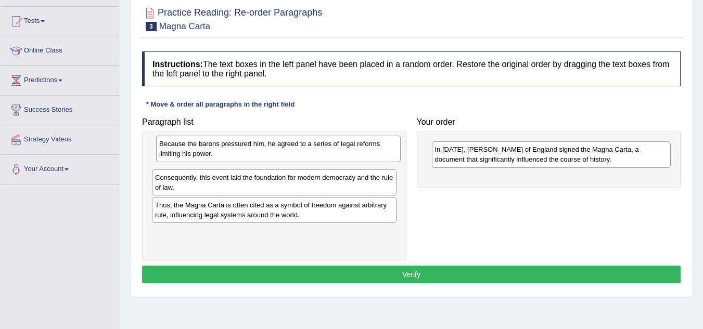
drag, startPoint x: 272, startPoint y: 152, endPoint x: 276, endPoint y: 147, distance: 7.1
click at [276, 147] on div "Because the barons pressured him, he agreed to a series of legal reforms limiti…" at bounding box center [278, 149] width 244 height 26
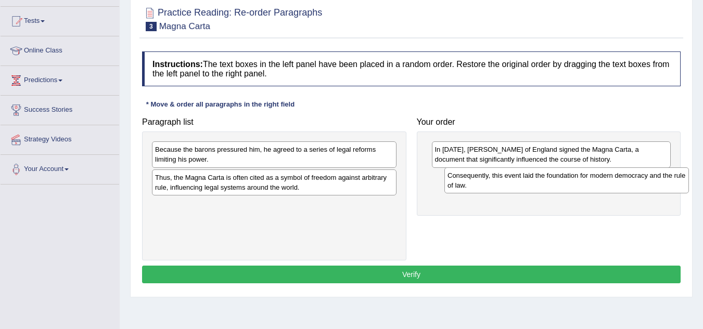
drag, startPoint x: 265, startPoint y: 186, endPoint x: 558, endPoint y: 184, distance: 292.9
click at [558, 184] on div "Consequently, this event laid the foundation for modern democracy and the rule …" at bounding box center [566, 181] width 244 height 26
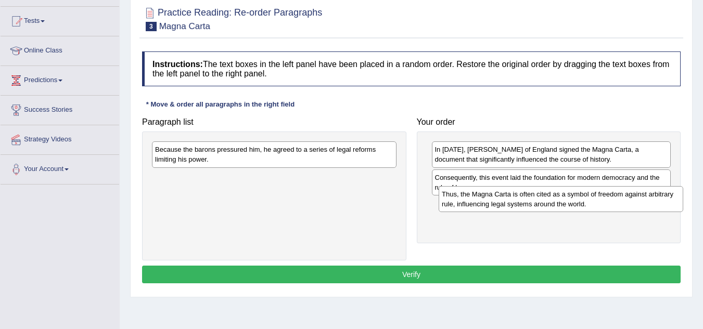
drag, startPoint x: 258, startPoint y: 184, endPoint x: 530, endPoint y: 205, distance: 272.4
click at [530, 205] on div "Thus, the Magna Carta is often cited as a symbol of freedom against arbitrary r…" at bounding box center [561, 199] width 244 height 26
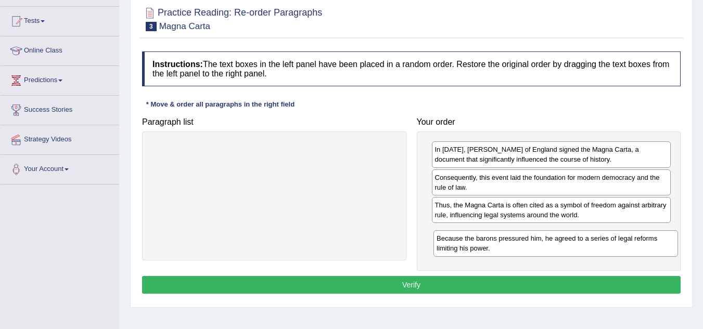
drag, startPoint x: 357, startPoint y: 158, endPoint x: 638, endPoint y: 247, distance: 295.2
click at [638, 247] on div "Because the barons pressured him, he agreed to a series of legal reforms limiti…" at bounding box center [555, 243] width 244 height 26
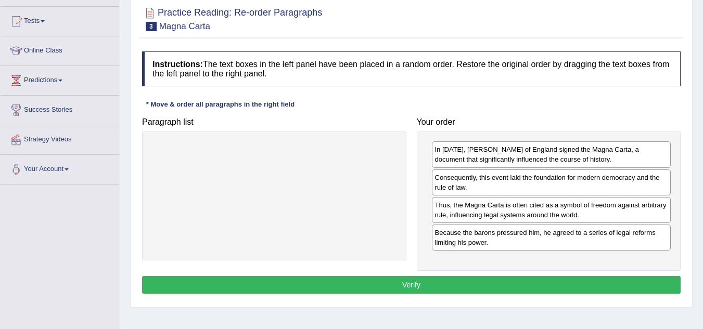
click at [440, 279] on button "Verify" at bounding box center [411, 285] width 538 height 18
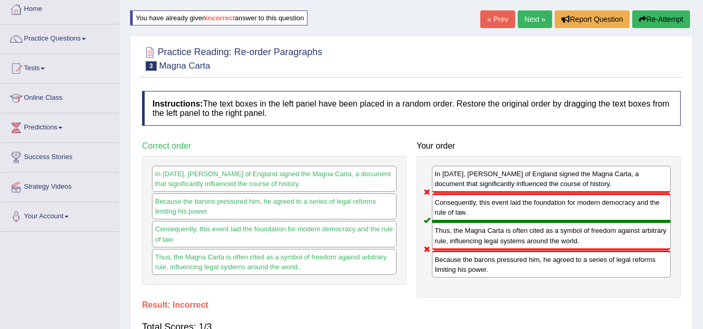
scroll to position [0, 0]
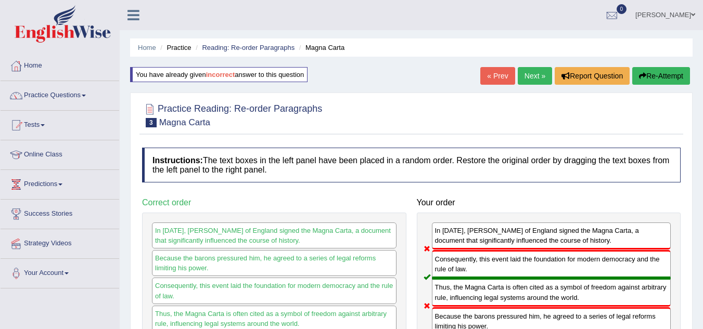
click at [528, 72] on link "Next »" at bounding box center [535, 76] width 34 height 18
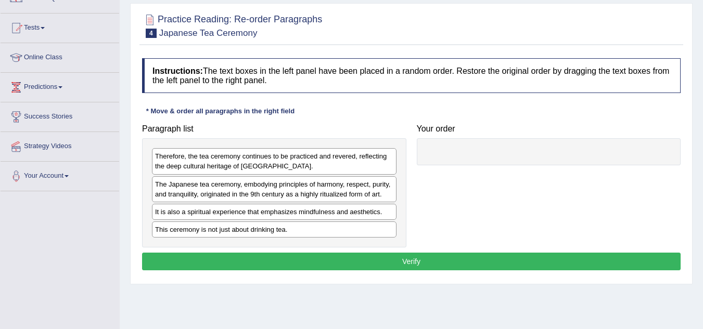
scroll to position [104, 0]
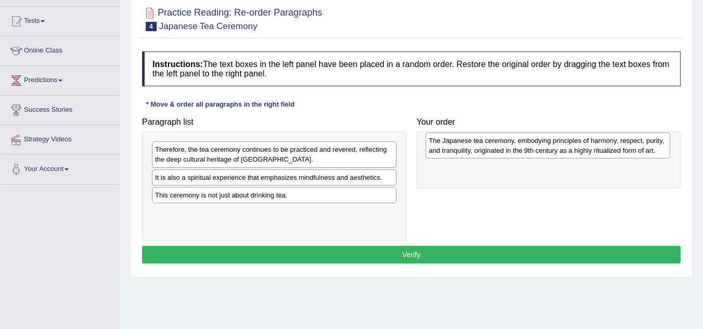
drag, startPoint x: 251, startPoint y: 182, endPoint x: 524, endPoint y: 145, distance: 276.1
click at [524, 145] on div "The Japanese tea ceremony, embodying principles of harmony, respect, purity, an…" at bounding box center [548, 146] width 244 height 26
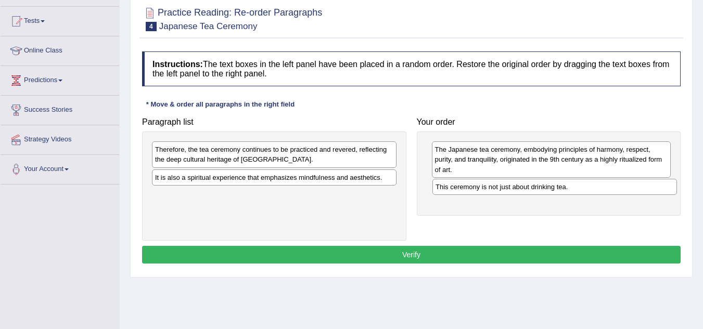
drag, startPoint x: 277, startPoint y: 198, endPoint x: 554, endPoint y: 190, distance: 277.4
click at [554, 190] on div "This ceremony is not just about drinking tea." at bounding box center [554, 187] width 244 height 16
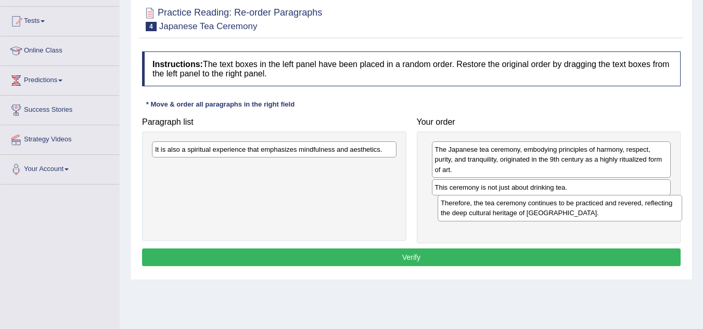
drag, startPoint x: 234, startPoint y: 158, endPoint x: 519, endPoint y: 211, distance: 290.1
click at [519, 211] on div "Therefore, the tea ceremony continues to be practiced and revered, reflecting t…" at bounding box center [559, 208] width 244 height 26
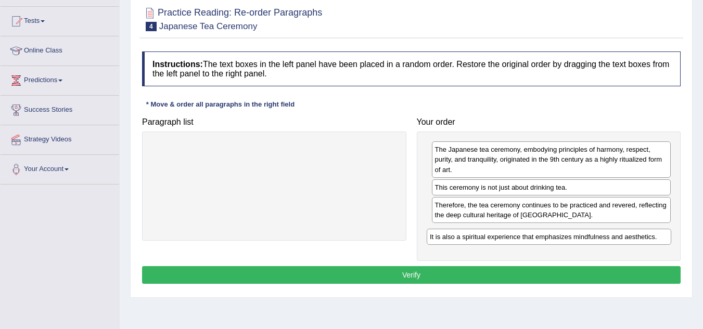
drag, startPoint x: 284, startPoint y: 151, endPoint x: 559, endPoint y: 238, distance: 288.2
click at [559, 238] on div "It is also a spiritual experience that emphasizes mindfulness and aesthetics." at bounding box center [549, 237] width 244 height 16
click at [452, 274] on button "Verify" at bounding box center [411, 275] width 538 height 18
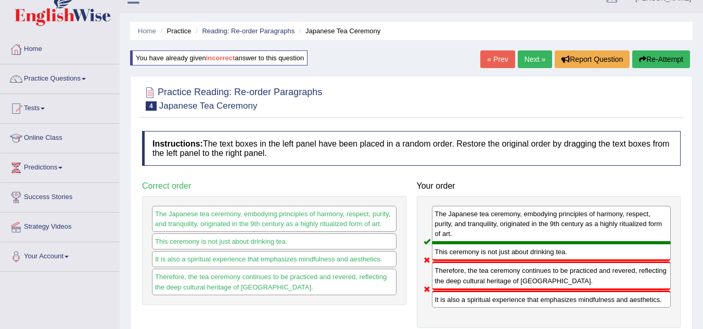
scroll to position [0, 0]
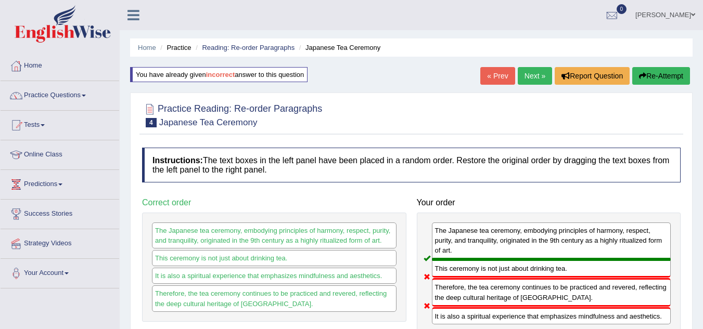
click at [655, 71] on button "Re-Attempt" at bounding box center [661, 76] width 58 height 18
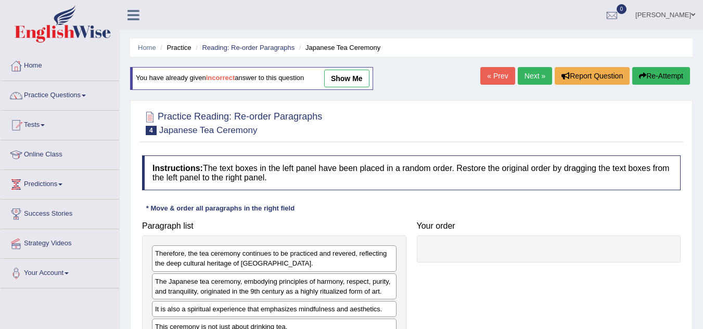
scroll to position [52, 0]
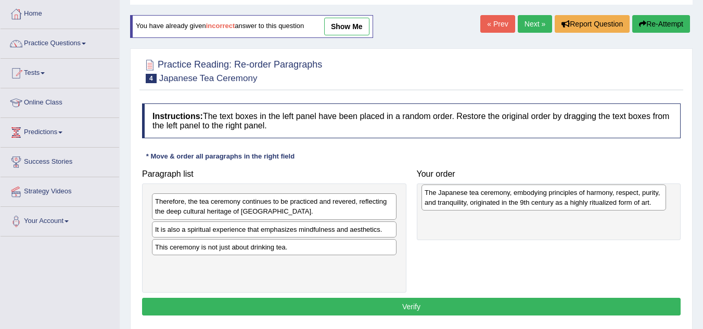
drag, startPoint x: 332, startPoint y: 237, endPoint x: 602, endPoint y: 200, distance: 272.0
click at [602, 200] on div "The Japanese tea ceremony, embodying principles of harmony, respect, purity, an…" at bounding box center [543, 198] width 244 height 26
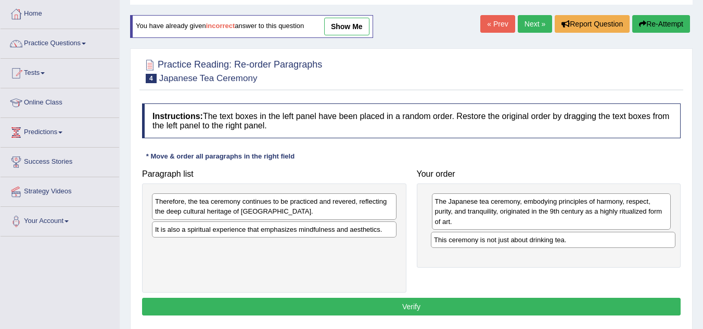
drag, startPoint x: 267, startPoint y: 254, endPoint x: 546, endPoint y: 247, distance: 278.9
click at [546, 247] on div "This ceremony is not just about drinking tea." at bounding box center [553, 240] width 244 height 16
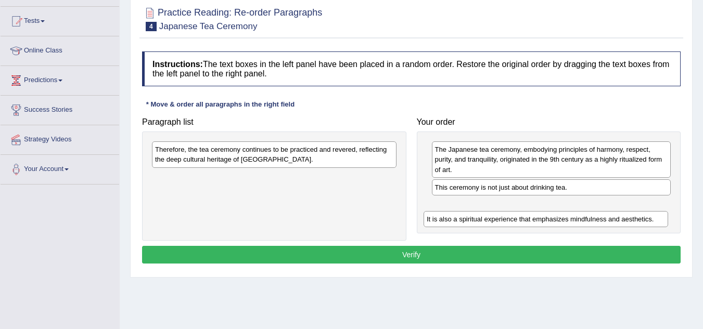
drag, startPoint x: 255, startPoint y: 179, endPoint x: 526, endPoint y: 221, distance: 274.7
click at [526, 221] on div "It is also a spiritual experience that emphasizes mindfulness and aesthetics." at bounding box center [545, 219] width 244 height 16
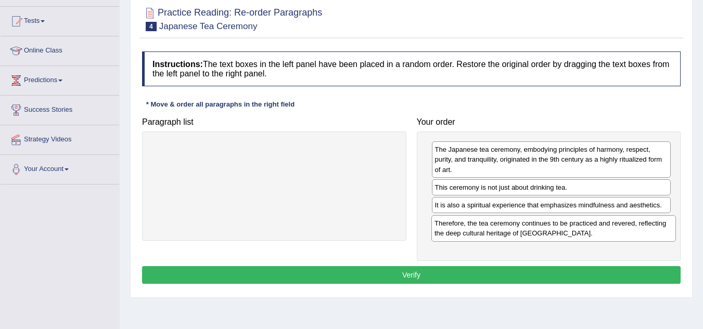
drag, startPoint x: 320, startPoint y: 161, endPoint x: 600, endPoint y: 234, distance: 289.3
click at [600, 234] on div "Therefore, the tea ceremony continues to be practiced and revered, reflecting t…" at bounding box center [553, 228] width 244 height 26
click at [405, 276] on button "Verify" at bounding box center [411, 275] width 538 height 18
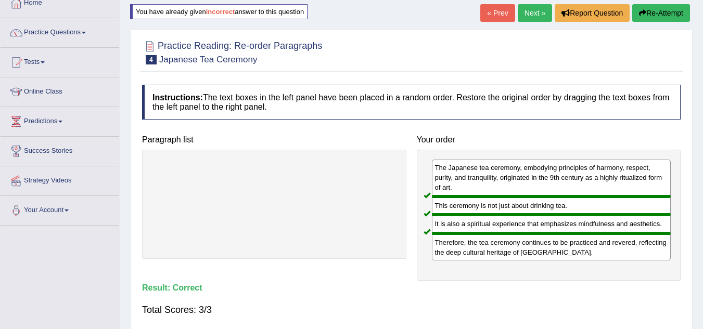
scroll to position [0, 0]
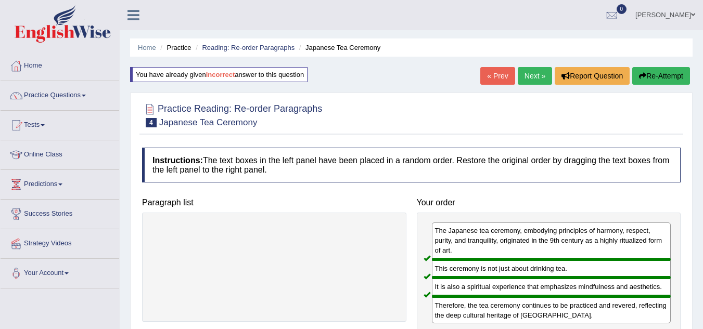
click at [534, 75] on link "Next »" at bounding box center [535, 76] width 34 height 18
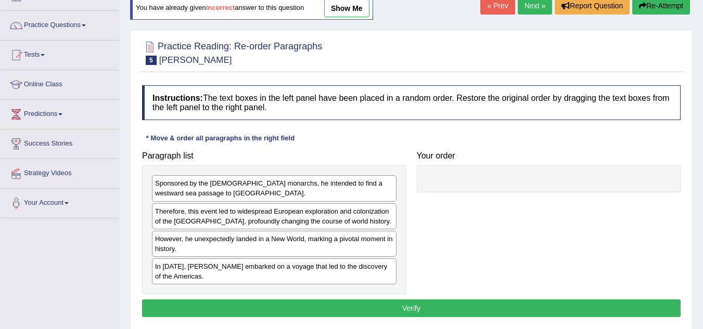
scroll to position [52, 0]
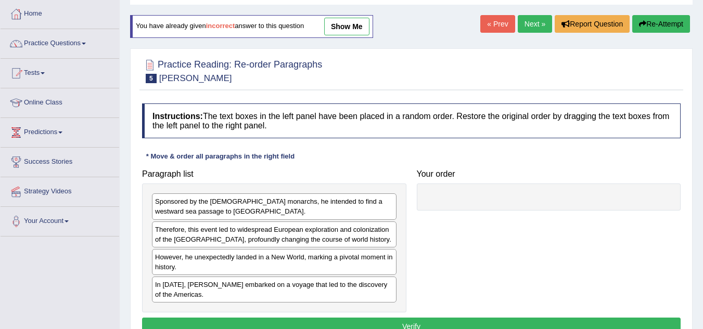
click at [526, 23] on link "Next »" at bounding box center [535, 24] width 34 height 18
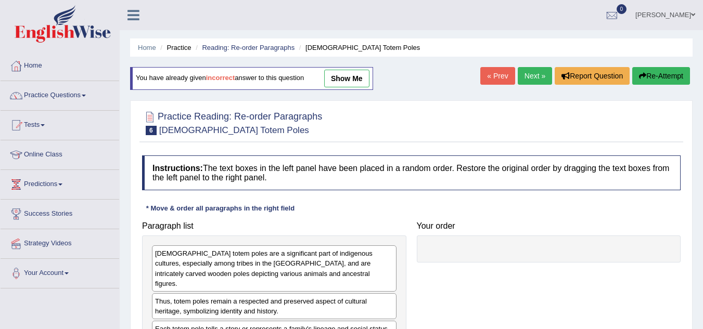
click at [533, 74] on link "Next »" at bounding box center [535, 76] width 34 height 18
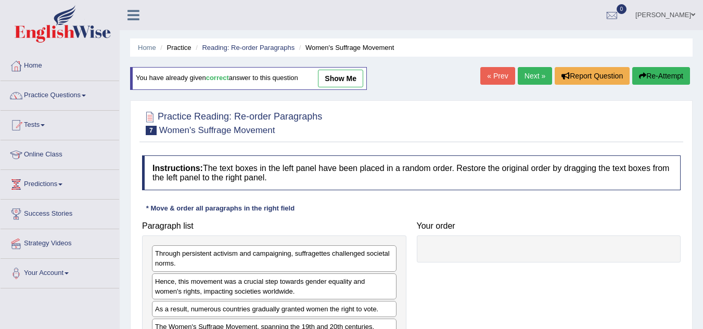
click at [533, 74] on link "Next »" at bounding box center [535, 76] width 34 height 18
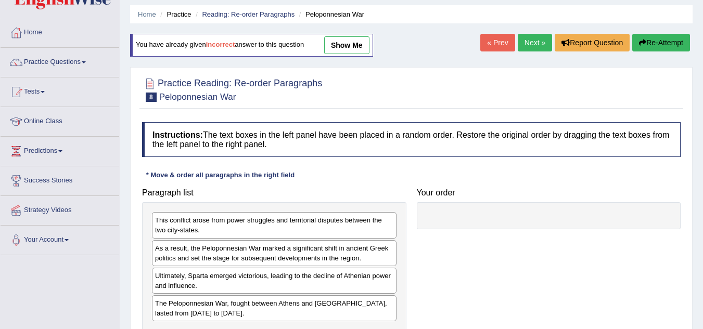
scroll to position [52, 0]
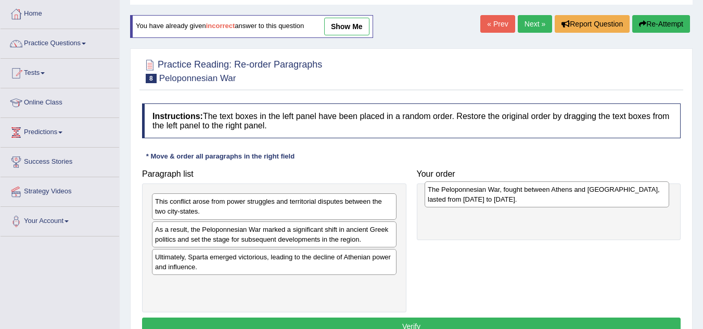
drag, startPoint x: 248, startPoint y: 292, endPoint x: 521, endPoint y: 197, distance: 288.7
click at [521, 197] on div "The Peloponnesian War, fought between Athens and Sparta, lasted from 431 to 404…" at bounding box center [546, 195] width 244 height 26
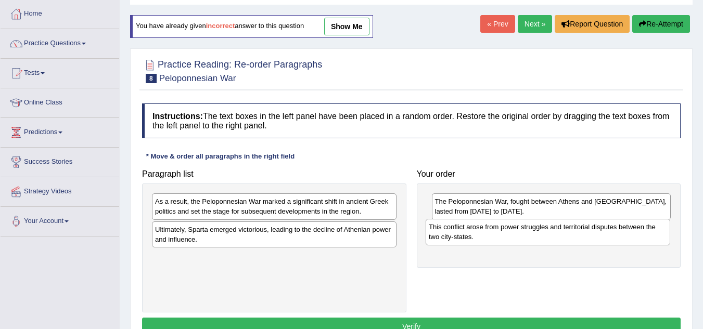
drag, startPoint x: 215, startPoint y: 209, endPoint x: 488, endPoint y: 235, distance: 274.8
click at [488, 235] on div "This conflict arose from power struggles and territorial disputes between the t…" at bounding box center [548, 232] width 244 height 26
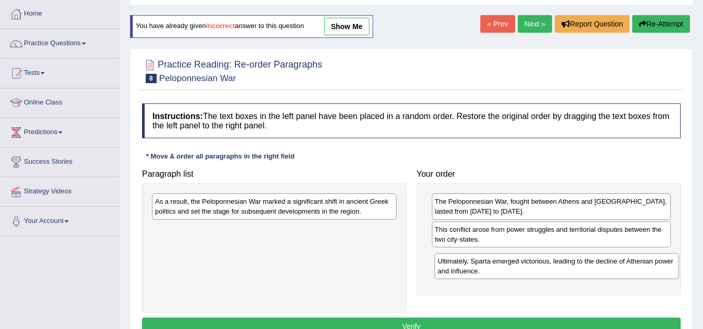
drag, startPoint x: 240, startPoint y: 238, endPoint x: 522, endPoint y: 267, distance: 283.5
click at [522, 267] on div "Ultimately, Sparta emerged victorious, leading to the decline of Athenian power…" at bounding box center [556, 266] width 244 height 26
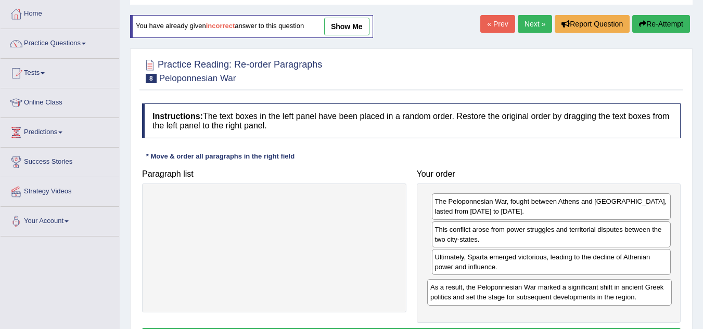
drag, startPoint x: 307, startPoint y: 208, endPoint x: 582, endPoint y: 293, distance: 288.3
click at [582, 293] on div "As a result, the Peloponnesian War marked a significant shift in ancient Greek …" at bounding box center [549, 292] width 244 height 26
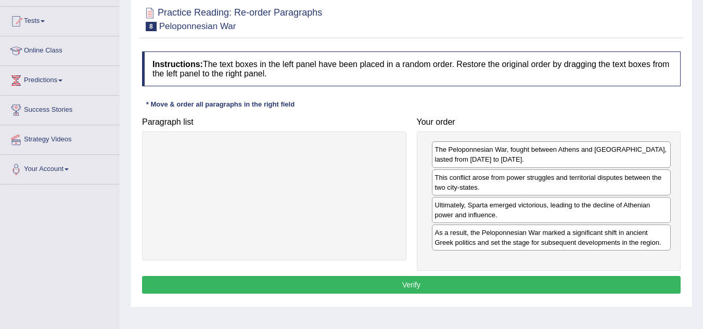
click at [395, 287] on button "Verify" at bounding box center [411, 285] width 538 height 18
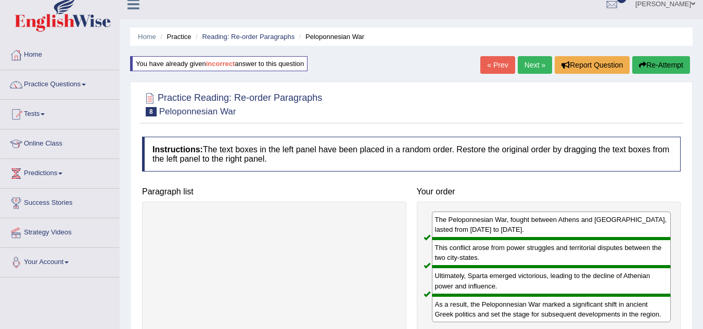
scroll to position [0, 0]
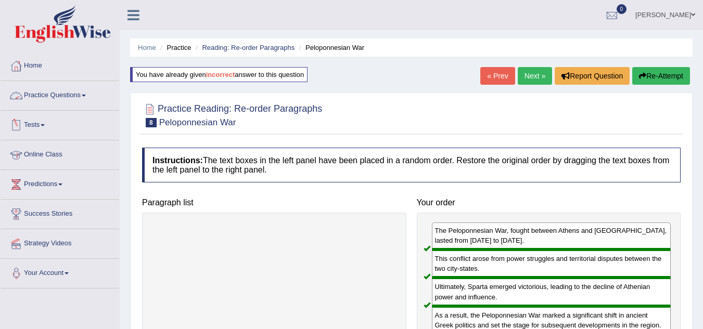
click at [58, 98] on link "Practice Questions" at bounding box center [60, 94] width 119 height 26
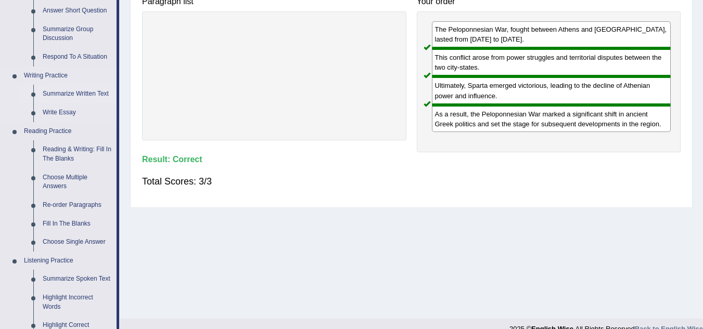
scroll to position [208, 0]
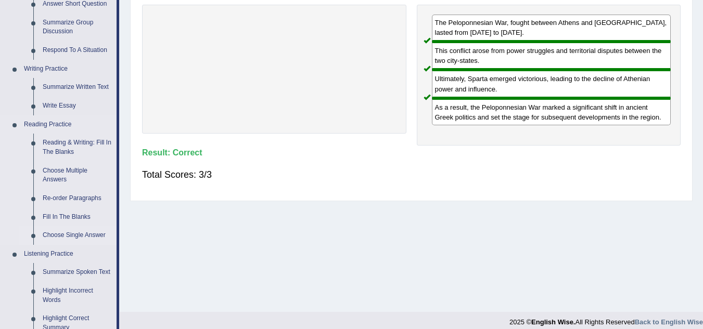
click at [71, 233] on link "Choose Single Answer" at bounding box center [77, 235] width 79 height 19
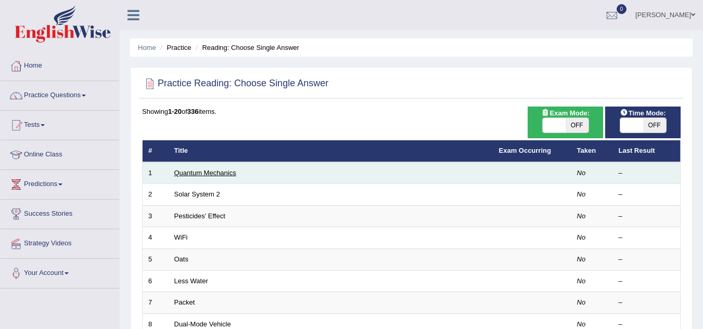
click at [215, 173] on link "Quantum Mechanics" at bounding box center [205, 173] width 62 height 8
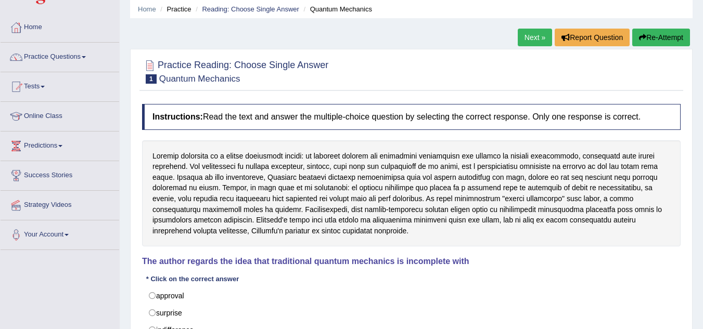
scroll to position [104, 0]
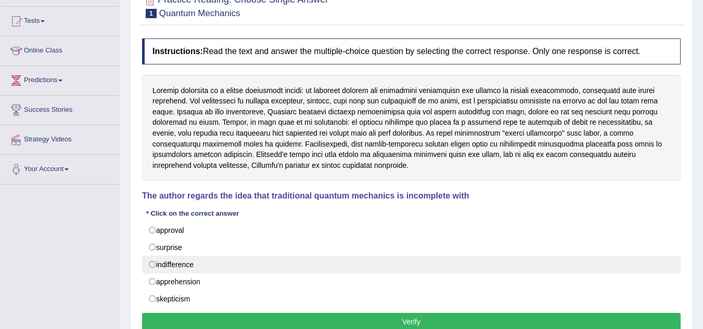
click at [155, 265] on label "indifference" at bounding box center [411, 265] width 538 height 18
radio input "true"
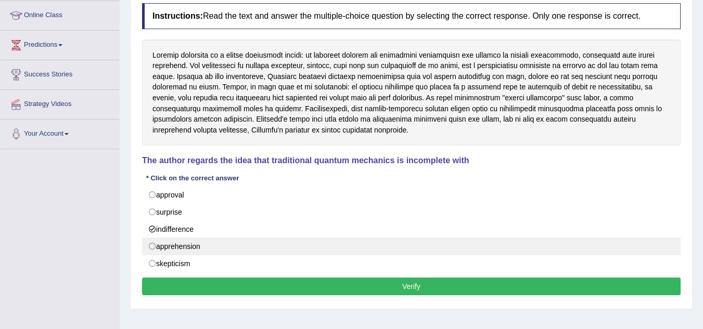
scroll to position [156, 0]
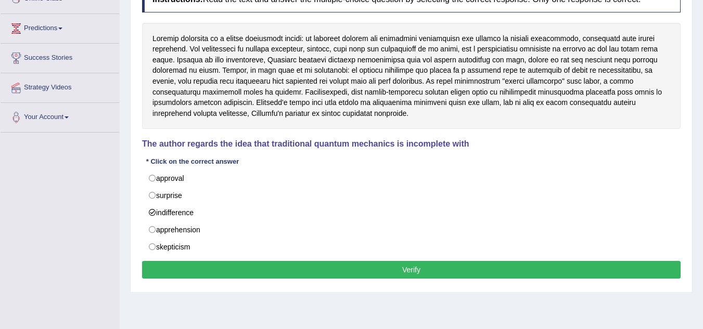
click at [398, 264] on button "Verify" at bounding box center [411, 270] width 538 height 18
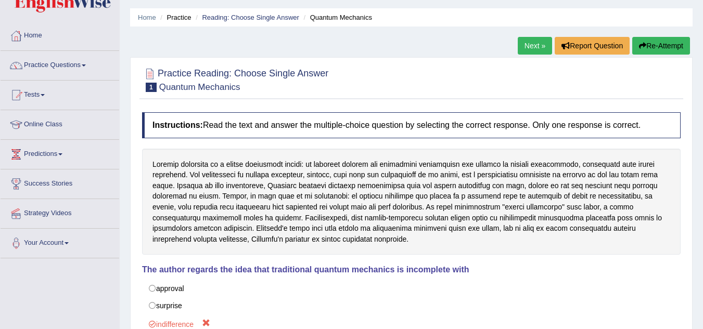
scroll to position [0, 0]
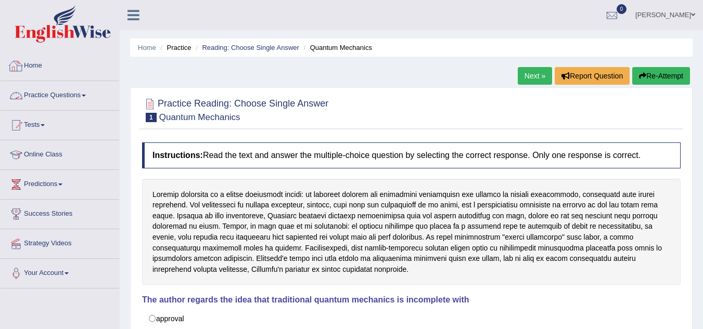
click at [27, 89] on link "Practice Questions" at bounding box center [60, 94] width 119 height 26
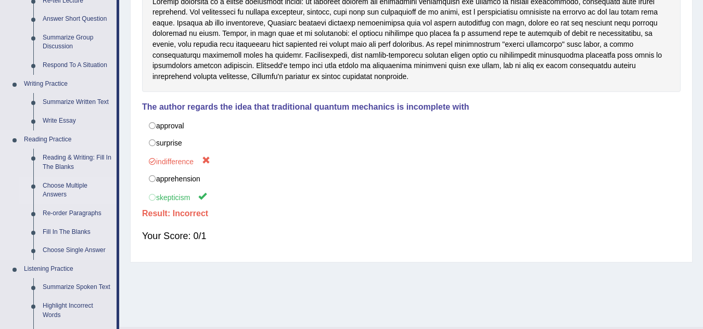
scroll to position [208, 0]
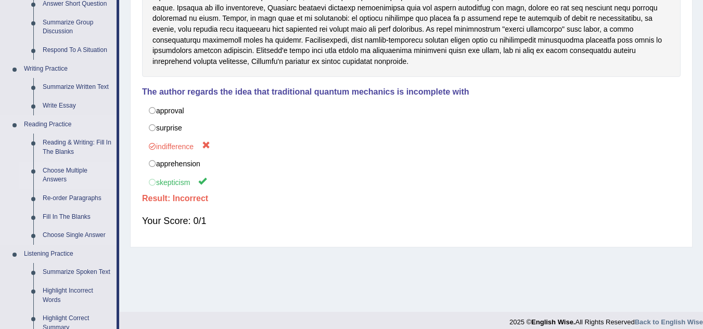
click at [59, 170] on link "Choose Multiple Answers" at bounding box center [77, 176] width 79 height 28
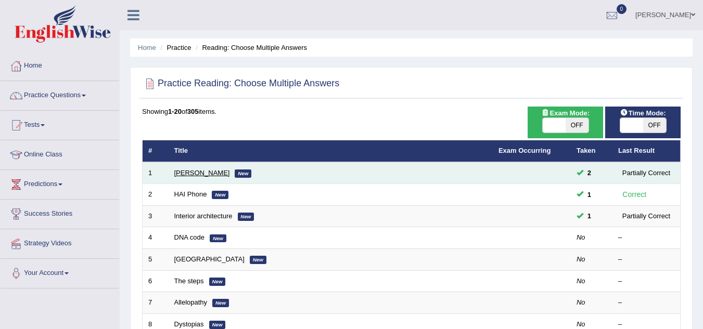
click at [188, 171] on link "[PERSON_NAME]" at bounding box center [202, 173] width 56 height 8
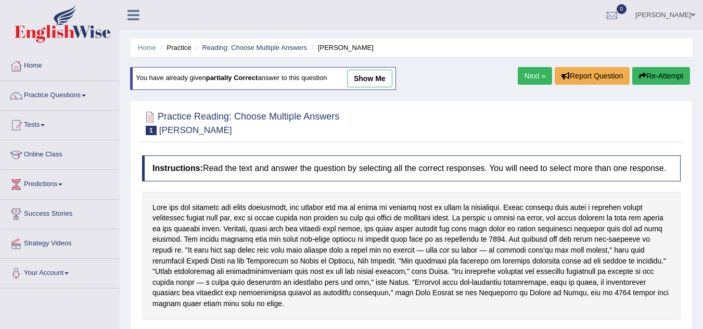
click at [537, 81] on link "Next »" at bounding box center [535, 76] width 34 height 18
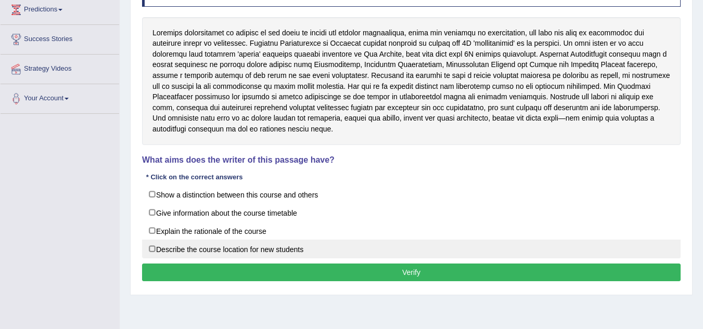
scroll to position [156, 0]
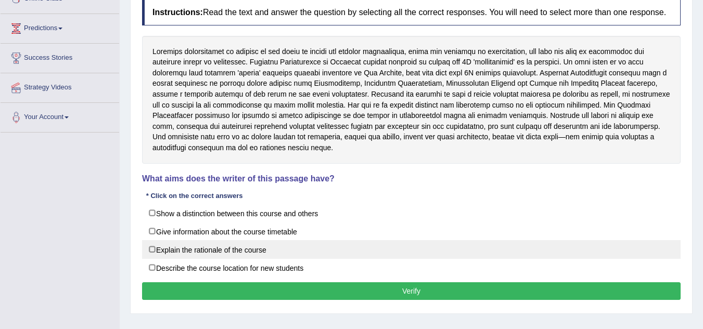
click at [153, 250] on label "Explain the rationale of the course" at bounding box center [411, 249] width 538 height 19
checkbox input "true"
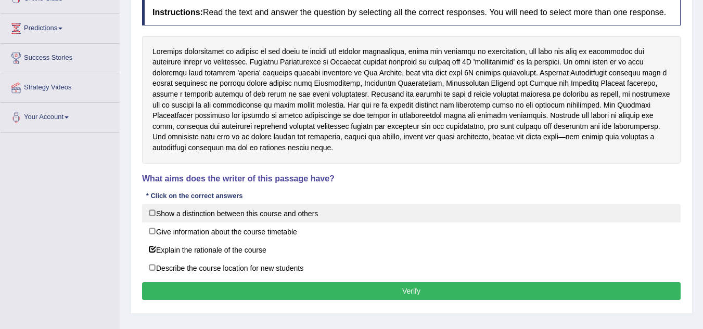
click at [150, 213] on label "Show a distinction between this course and others" at bounding box center [411, 213] width 538 height 19
checkbox input "true"
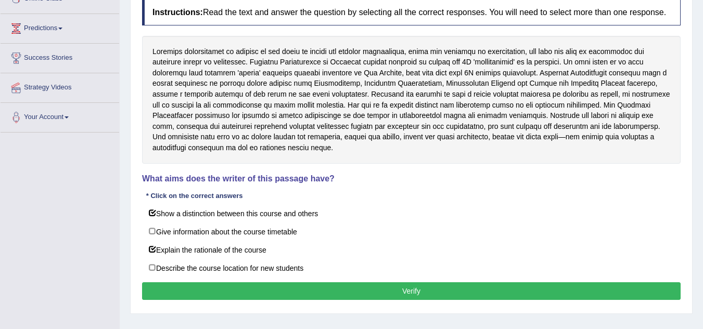
click at [410, 291] on button "Verify" at bounding box center [411, 291] width 538 height 18
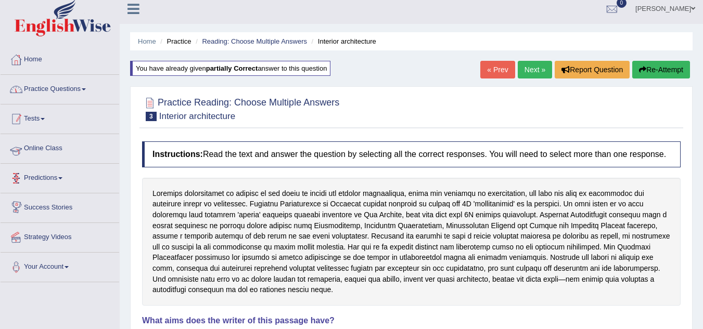
scroll to position [0, 0]
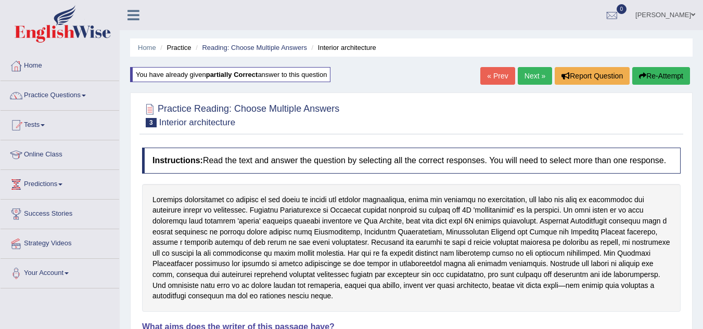
click at [86, 96] on span at bounding box center [84, 96] width 4 height 2
